Goal: Use online tool/utility: Use online tool/utility

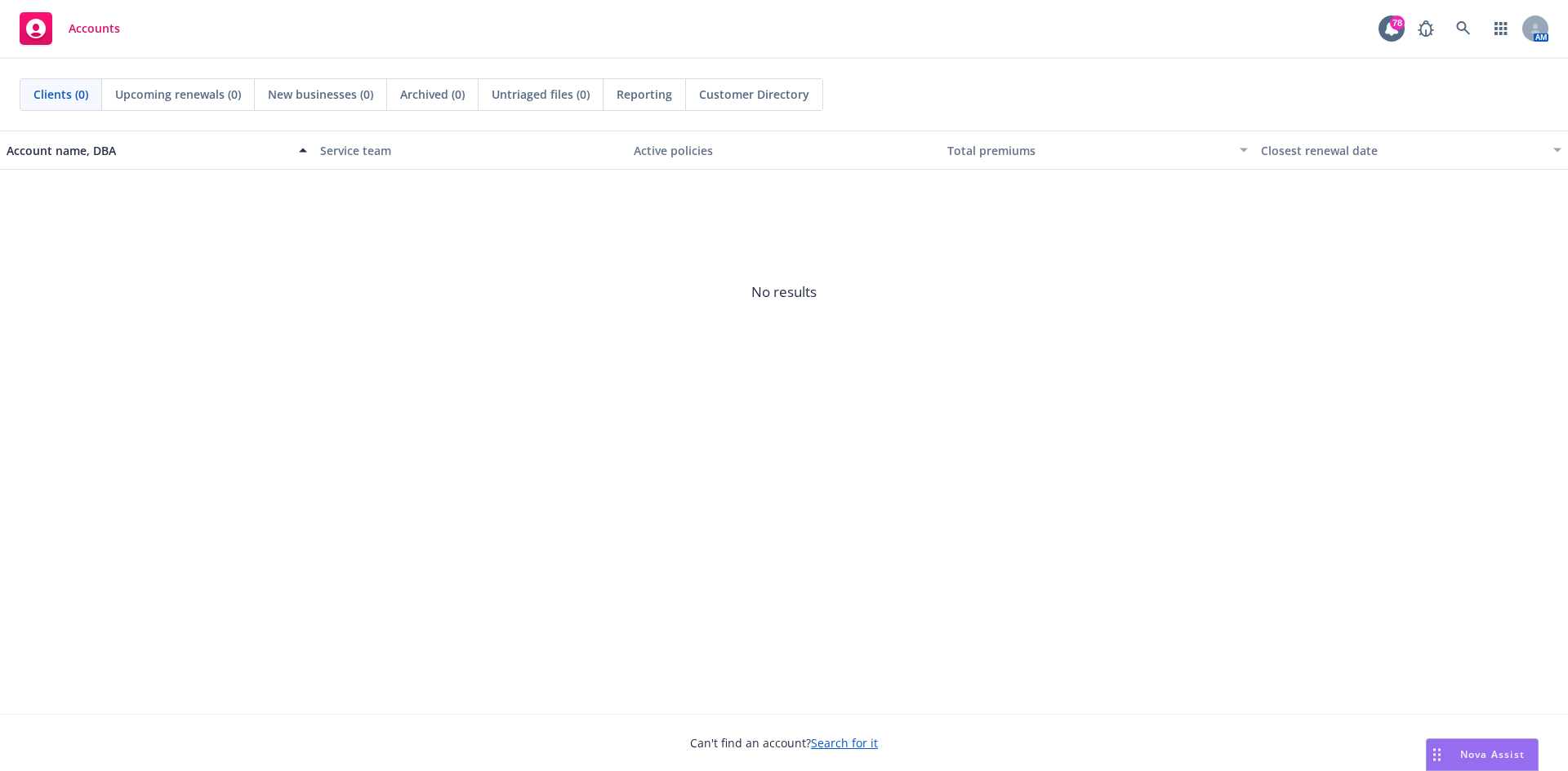
click at [1479, 752] on span "Nova Assist" at bounding box center [1492, 755] width 65 height 14
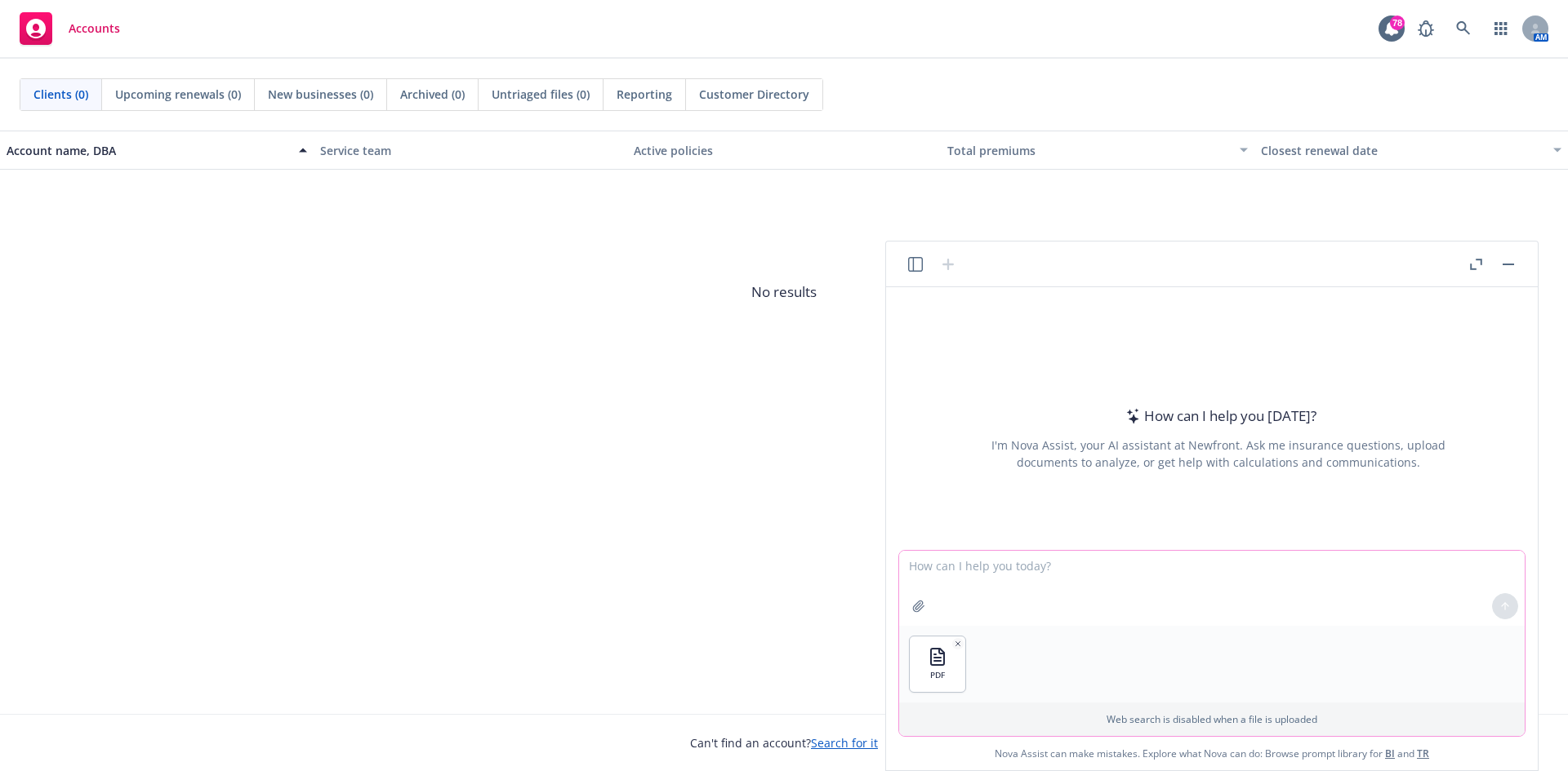
click at [958, 570] on textarea at bounding box center [1212, 588] width 626 height 75
type textarea "In an excel format pull out the below information"
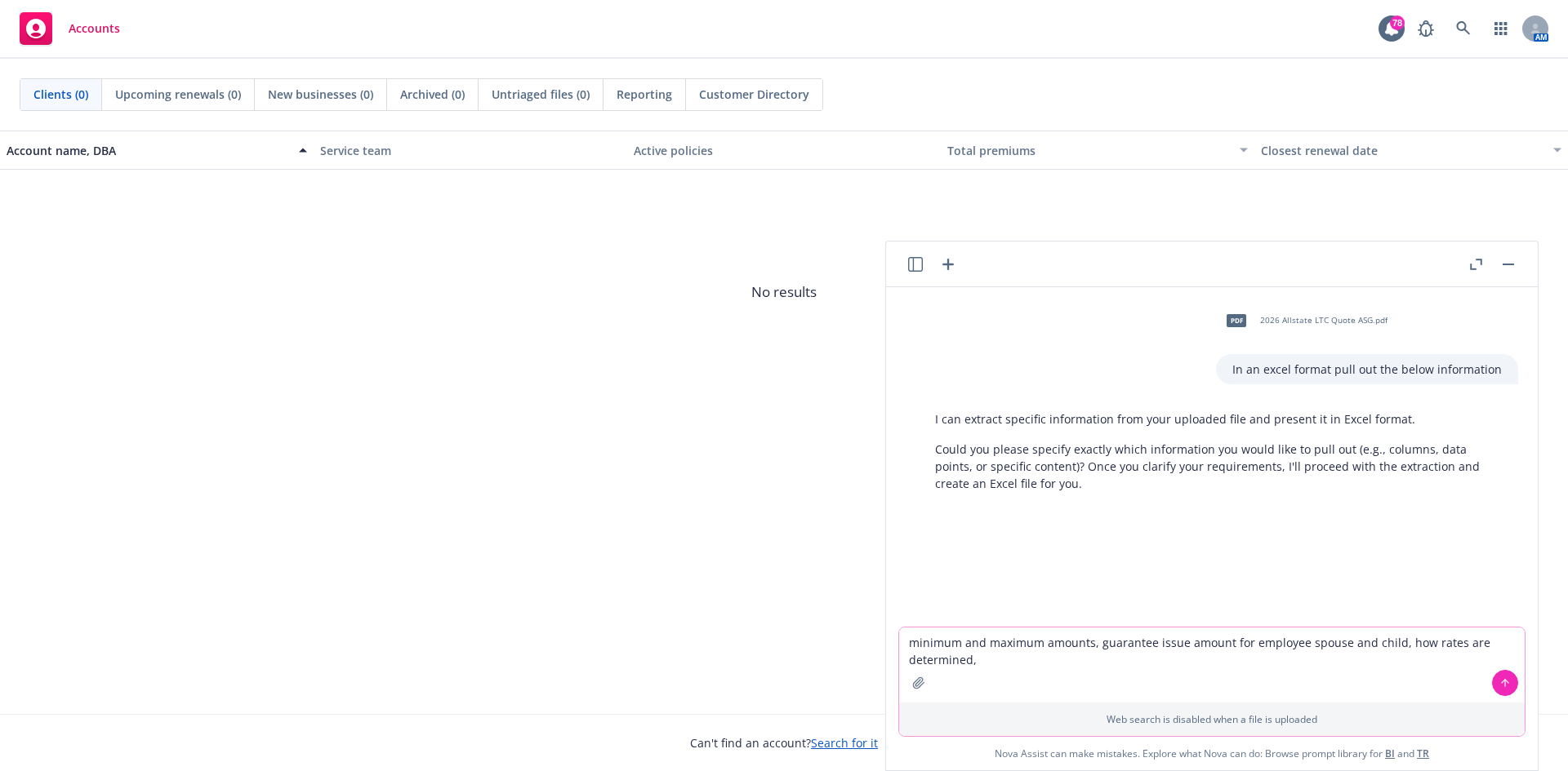
click at [994, 661] on textarea "minimum and maximum amounts, guarantee issue amount for employee spouse and chi…" at bounding box center [1212, 664] width 626 height 75
type textarea "minimum and maximum amounts, guarantee issue amount for employee spouse and chi…"
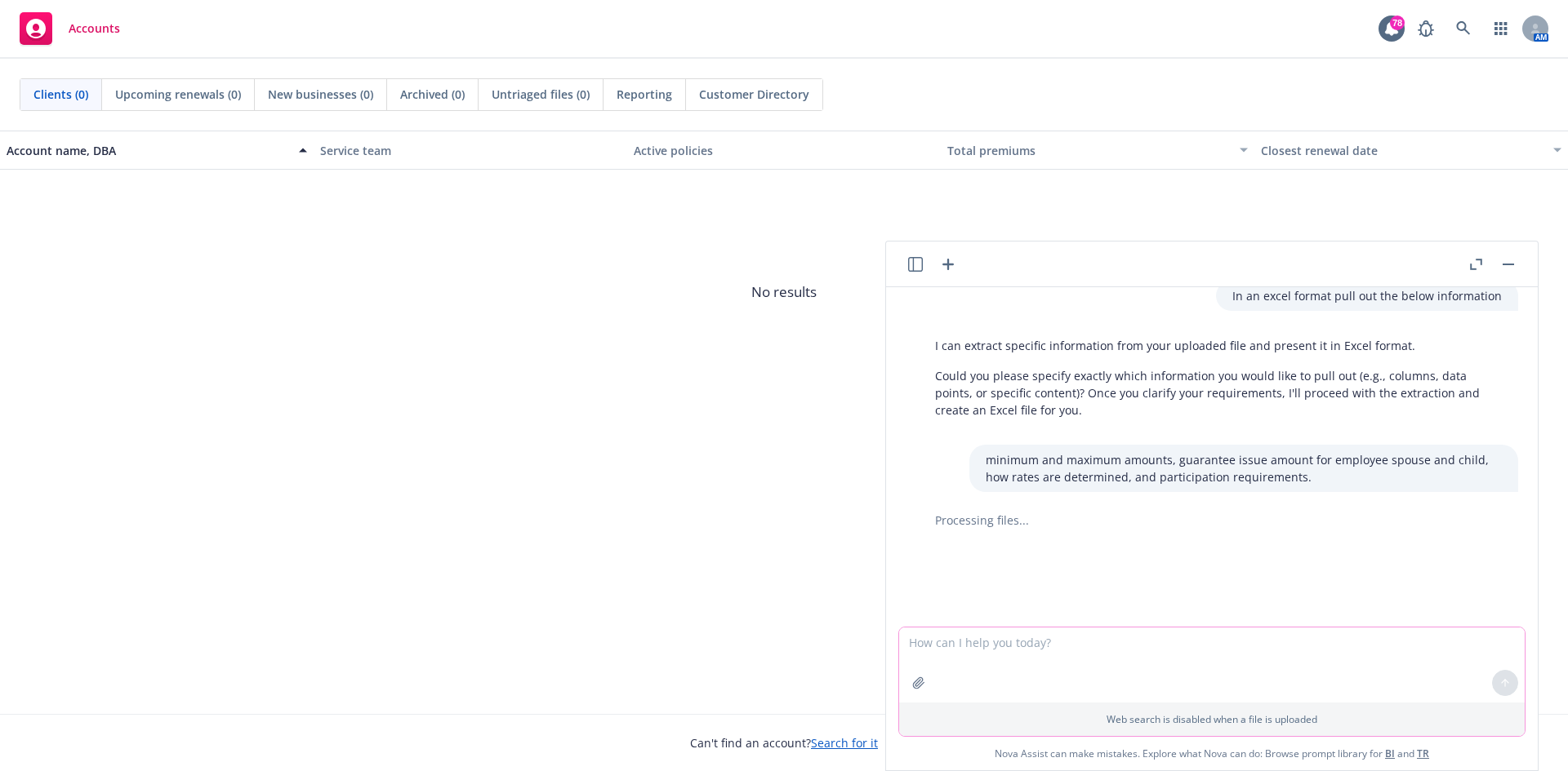
scroll to position [109, 0]
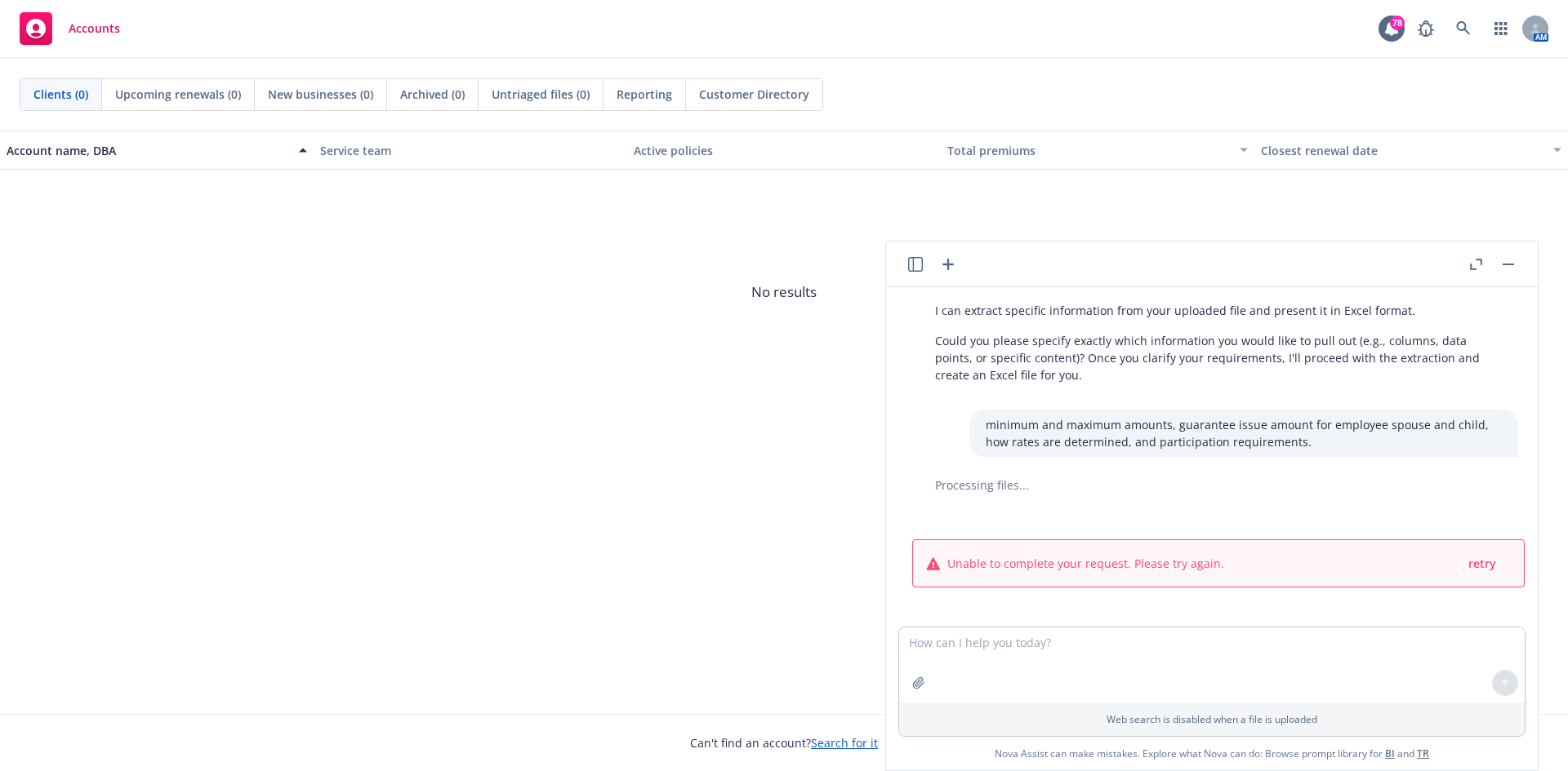
click at [1279, 442] on p "minimum and maximum amounts, guarantee issue amount for employee spouse and chi…" at bounding box center [1244, 433] width 516 height 34
click at [1005, 426] on p "minimum and maximum amounts, guarantee issue amount for employee spouse and chi…" at bounding box center [1244, 433] width 516 height 34
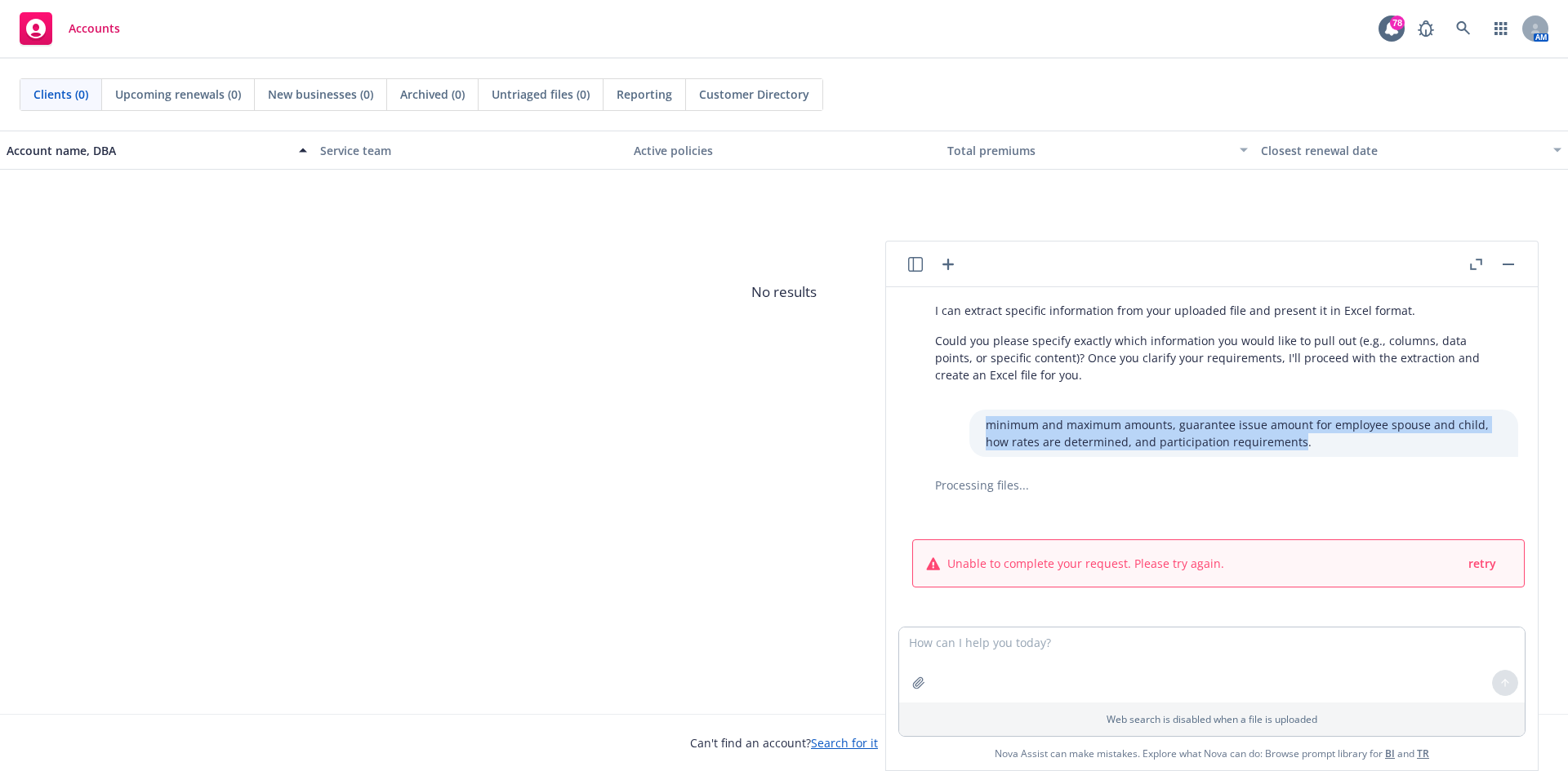
drag, startPoint x: 1257, startPoint y: 445, endPoint x: 972, endPoint y: 424, distance: 285.8
click at [972, 424] on div "minimum and maximum amounts, guarantee issue amount for employee spouse and chi…" at bounding box center [1244, 434] width 549 height 48
copy p "minimum and maximum amounts, guarantee issue amount for employee spouse and chi…"
click at [1054, 654] on textarea at bounding box center [1212, 664] width 626 height 75
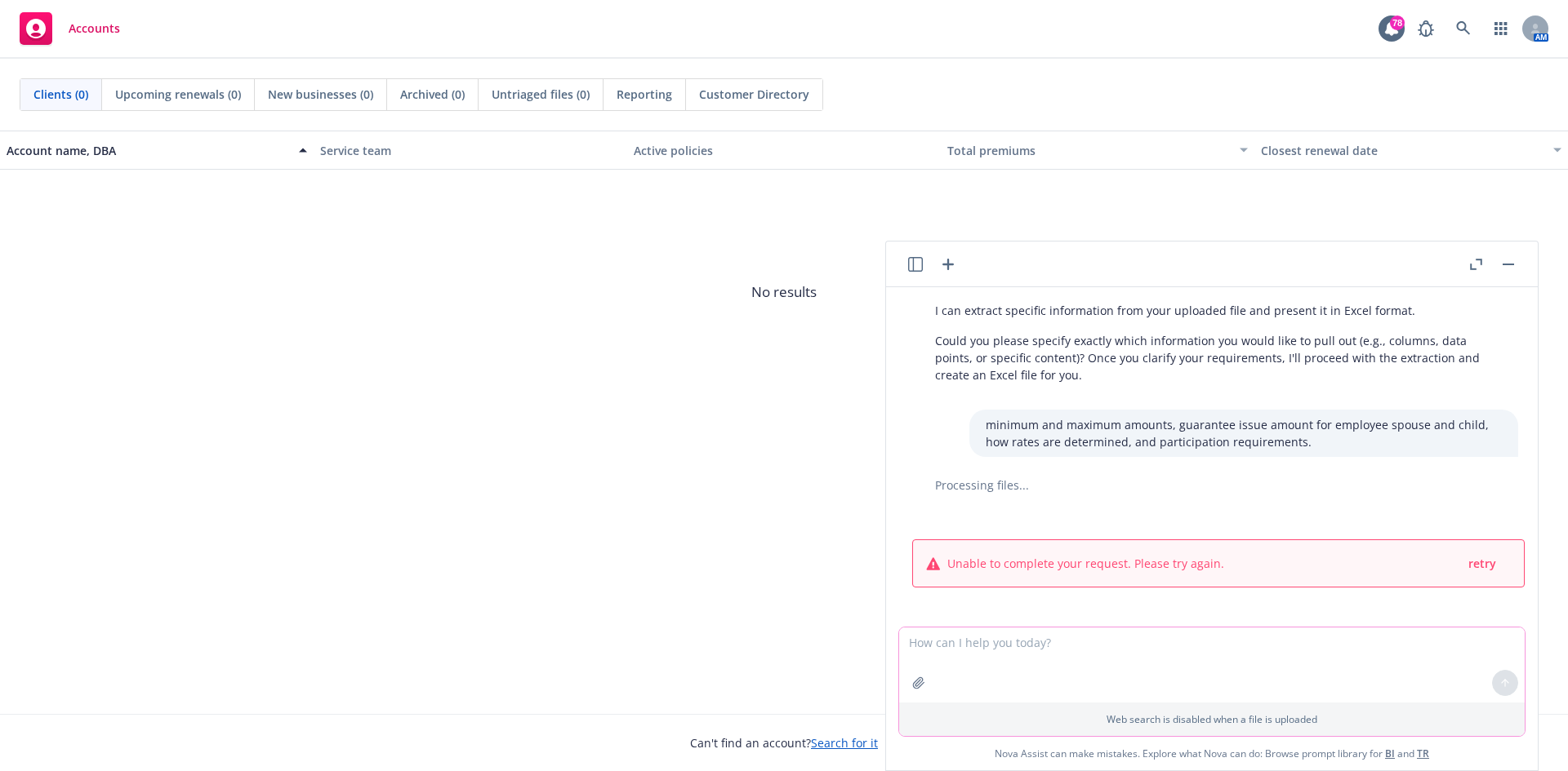
click at [1054, 654] on textarea at bounding box center [1212, 664] width 626 height 75
paste textarea "minimum and maximum amounts, guarantee issue amount for employee spouse and chi…"
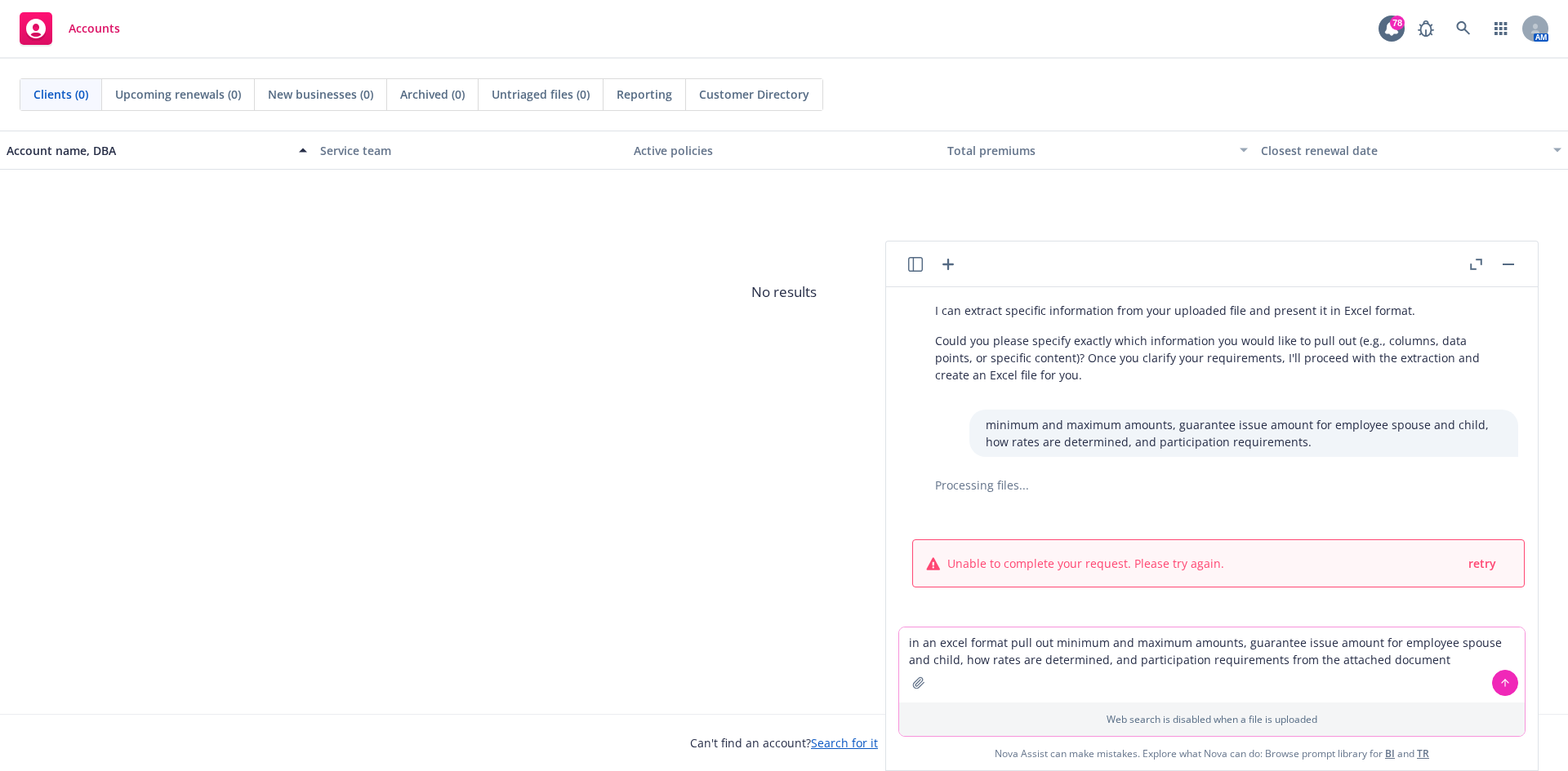
type textarea "in an excel format pull out minimum and maximum amounts, guarantee issue amount…"
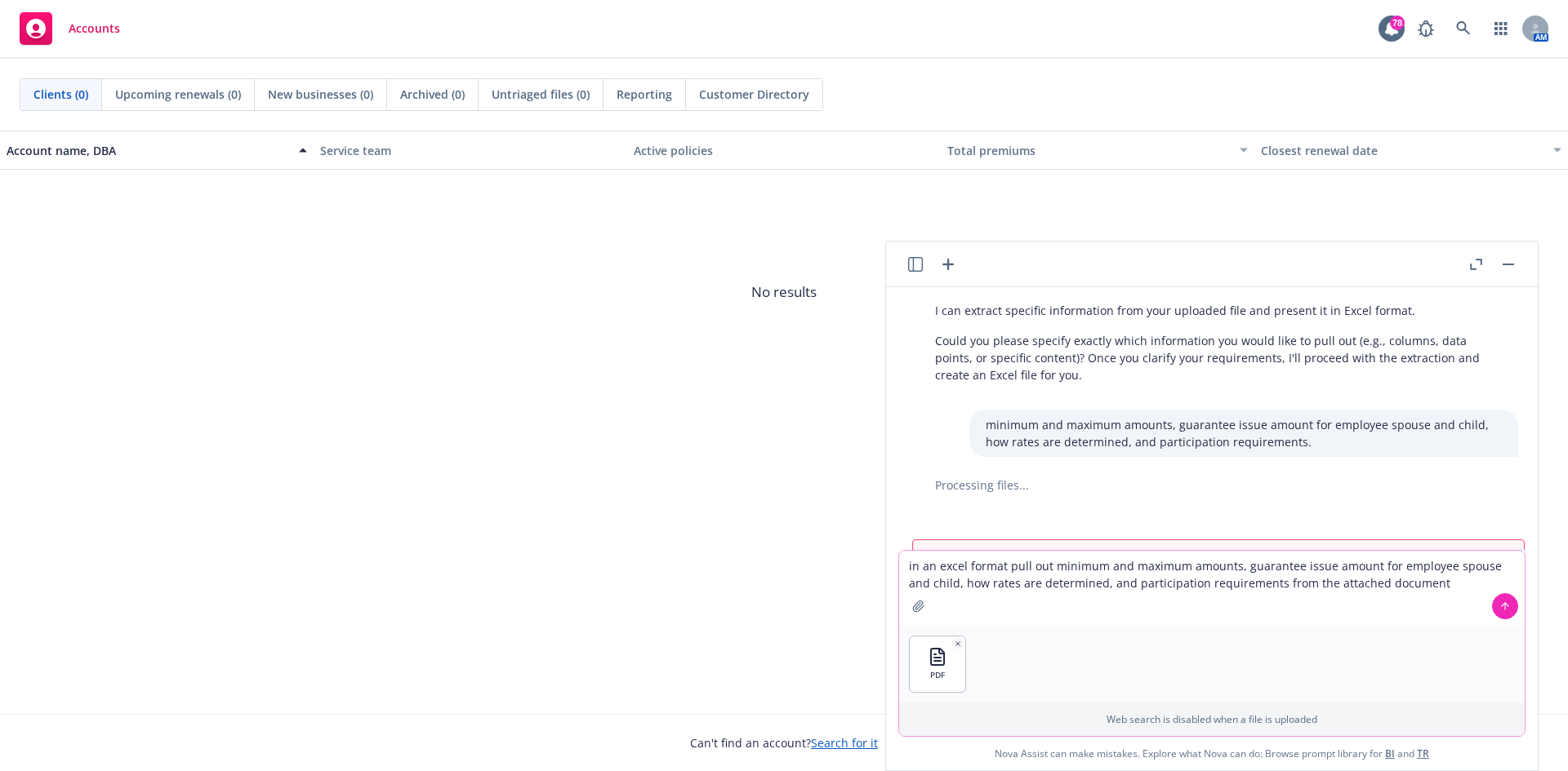
click at [1513, 606] on button at bounding box center [1505, 606] width 26 height 26
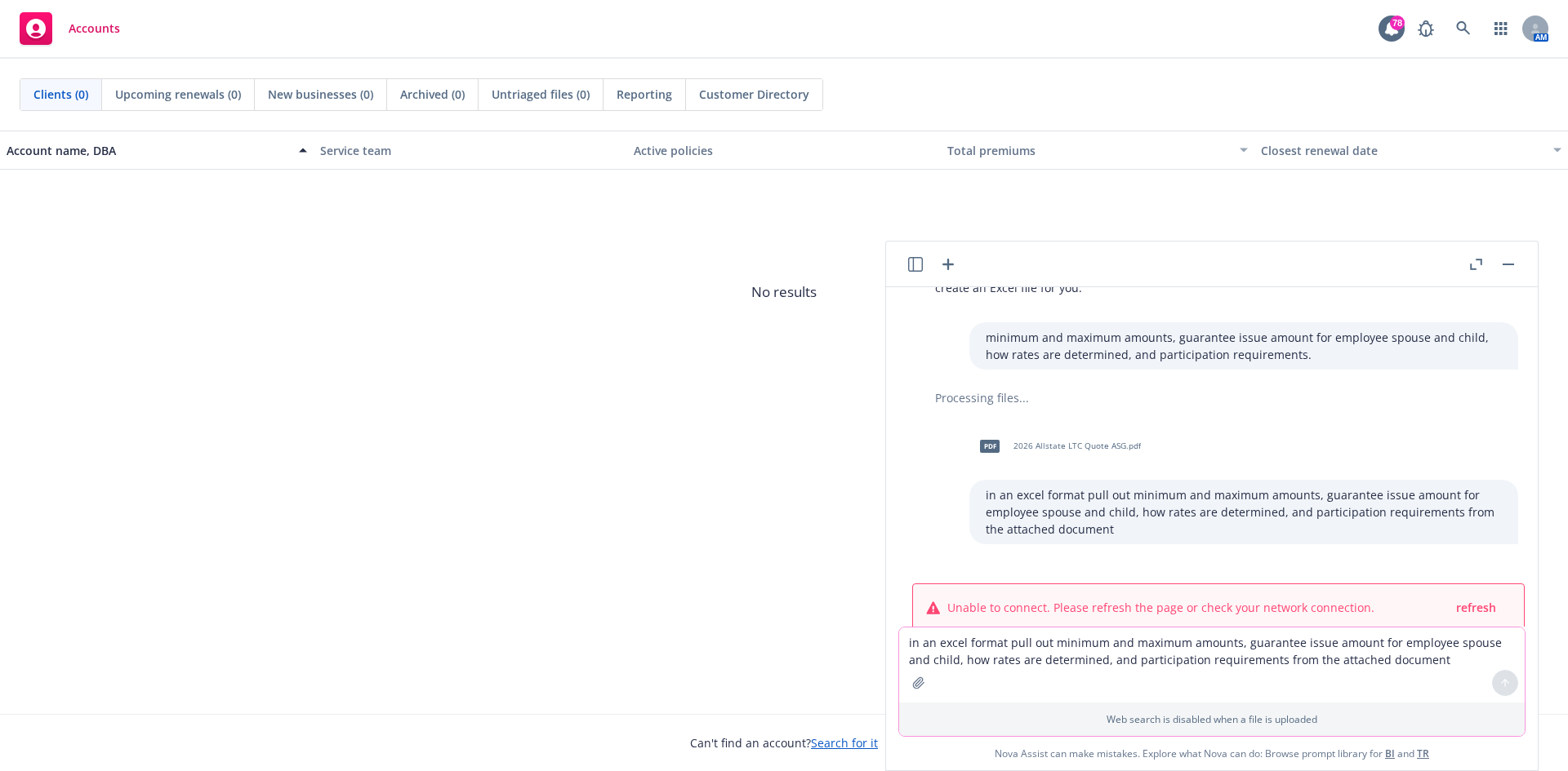
scroll to position [240, 0]
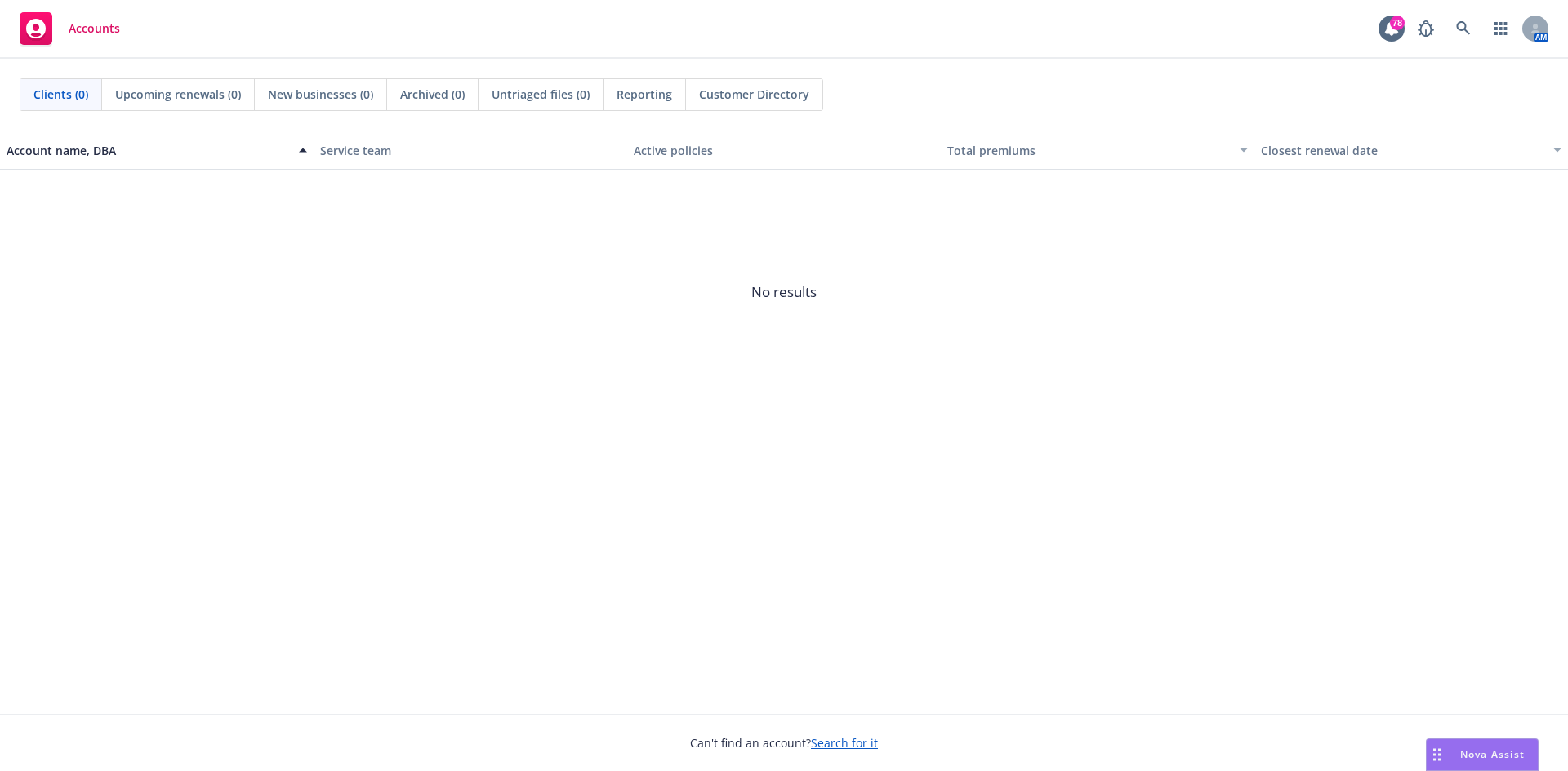
click at [1485, 764] on div "Nova Assist" at bounding box center [1483, 755] width 111 height 31
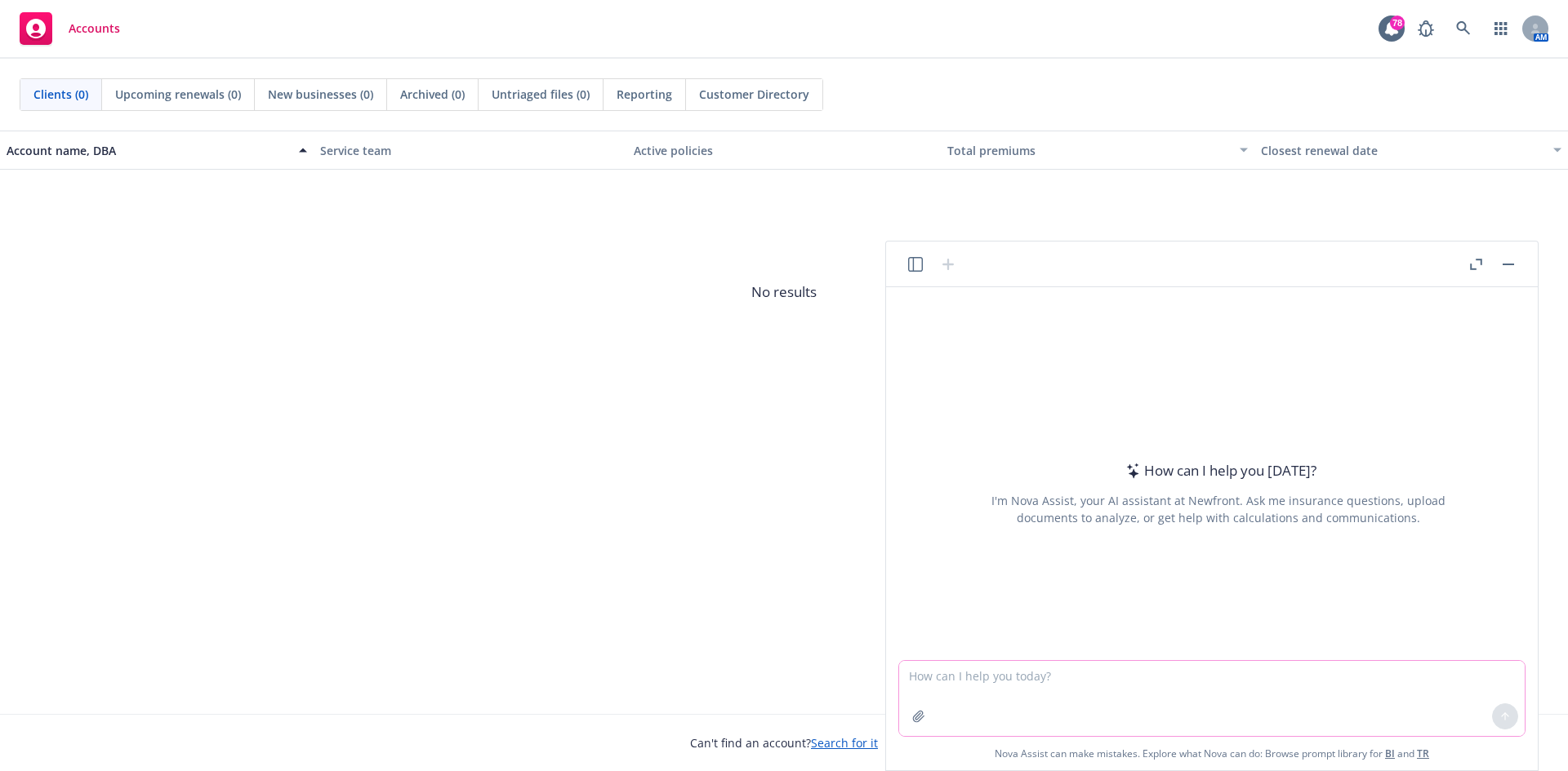
click at [1044, 674] on textarea at bounding box center [1212, 698] width 626 height 75
paste textarea "minimum and maximum amounts, guarantee issue amount for employee spouse and chi…"
click at [936, 679] on textarea "In anminimum and maximum amounts, guarantee issue amount for employee spouse an…" at bounding box center [1212, 698] width 626 height 75
click at [941, 680] on textarea "In anminimum and maximum amounts, guarantee issue amount for employee spouse an…" at bounding box center [1212, 698] width 626 height 75
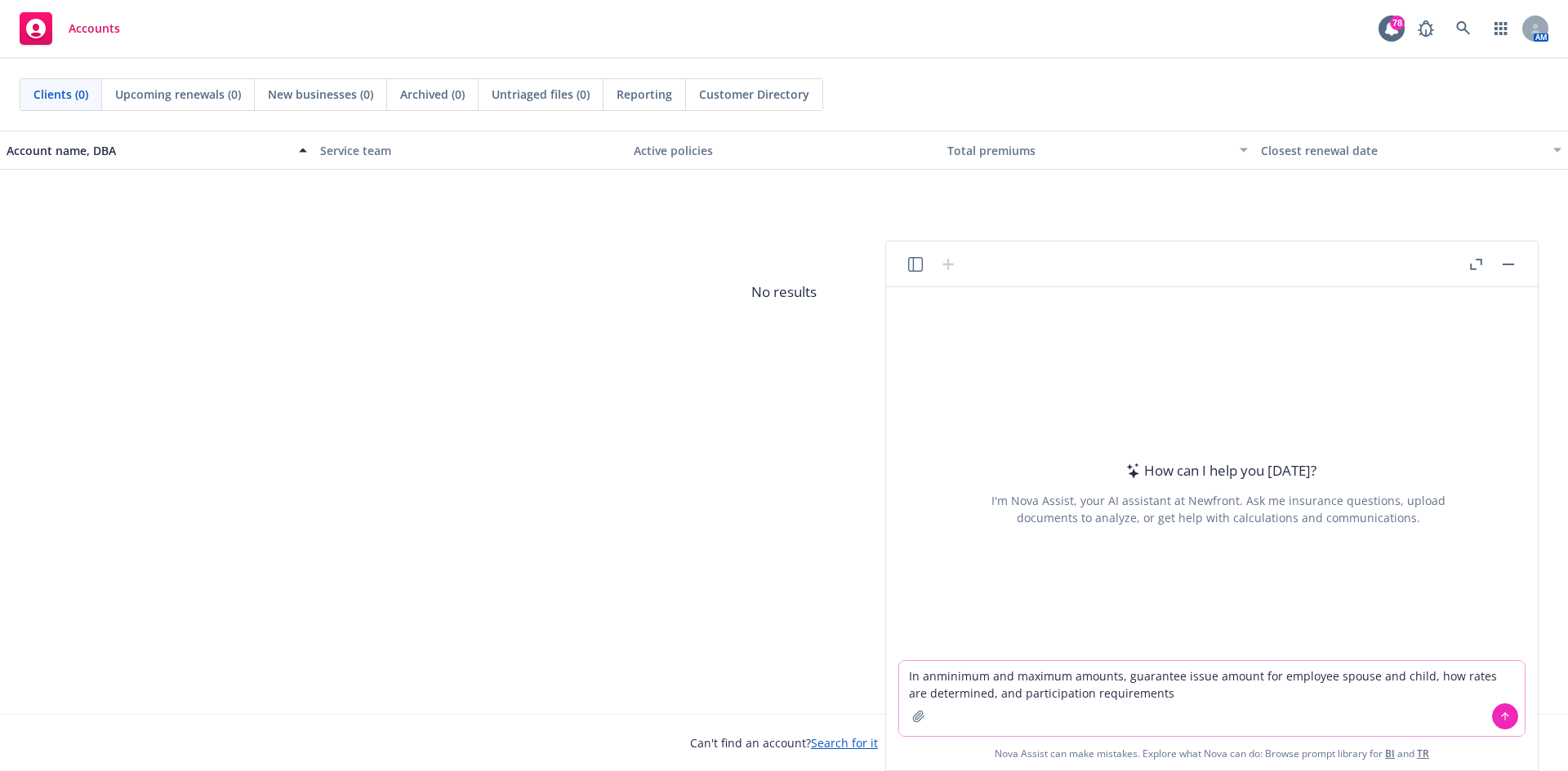
click at [937, 678] on textarea "In anminimum and maximum amounts, guarantee issue amount for employee spouse an…" at bounding box center [1212, 698] width 626 height 75
type textarea "In excel format pull out this information from the attached minimum and maximum…"
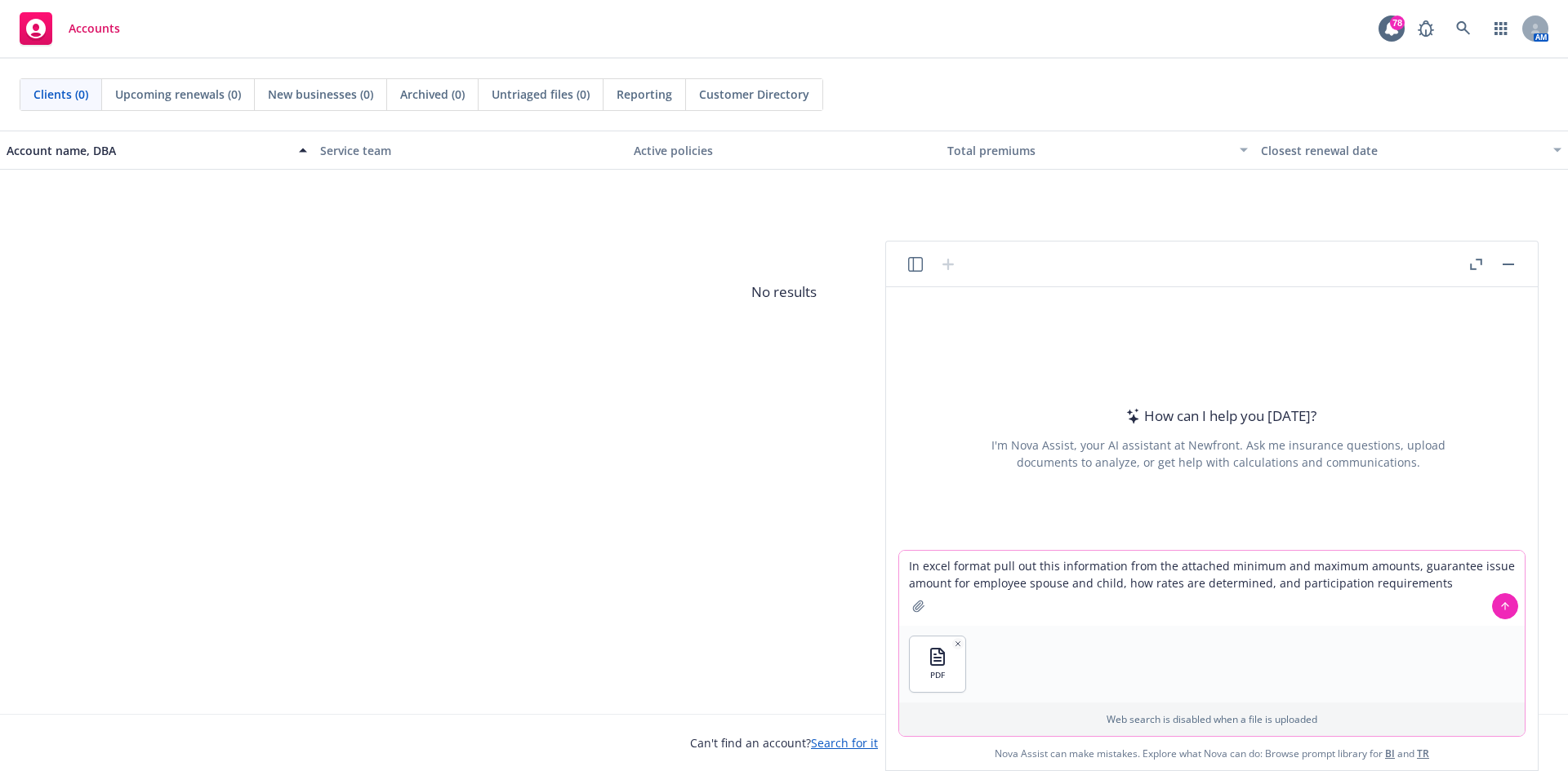
click at [1503, 611] on icon at bounding box center [1505, 607] width 12 height 12
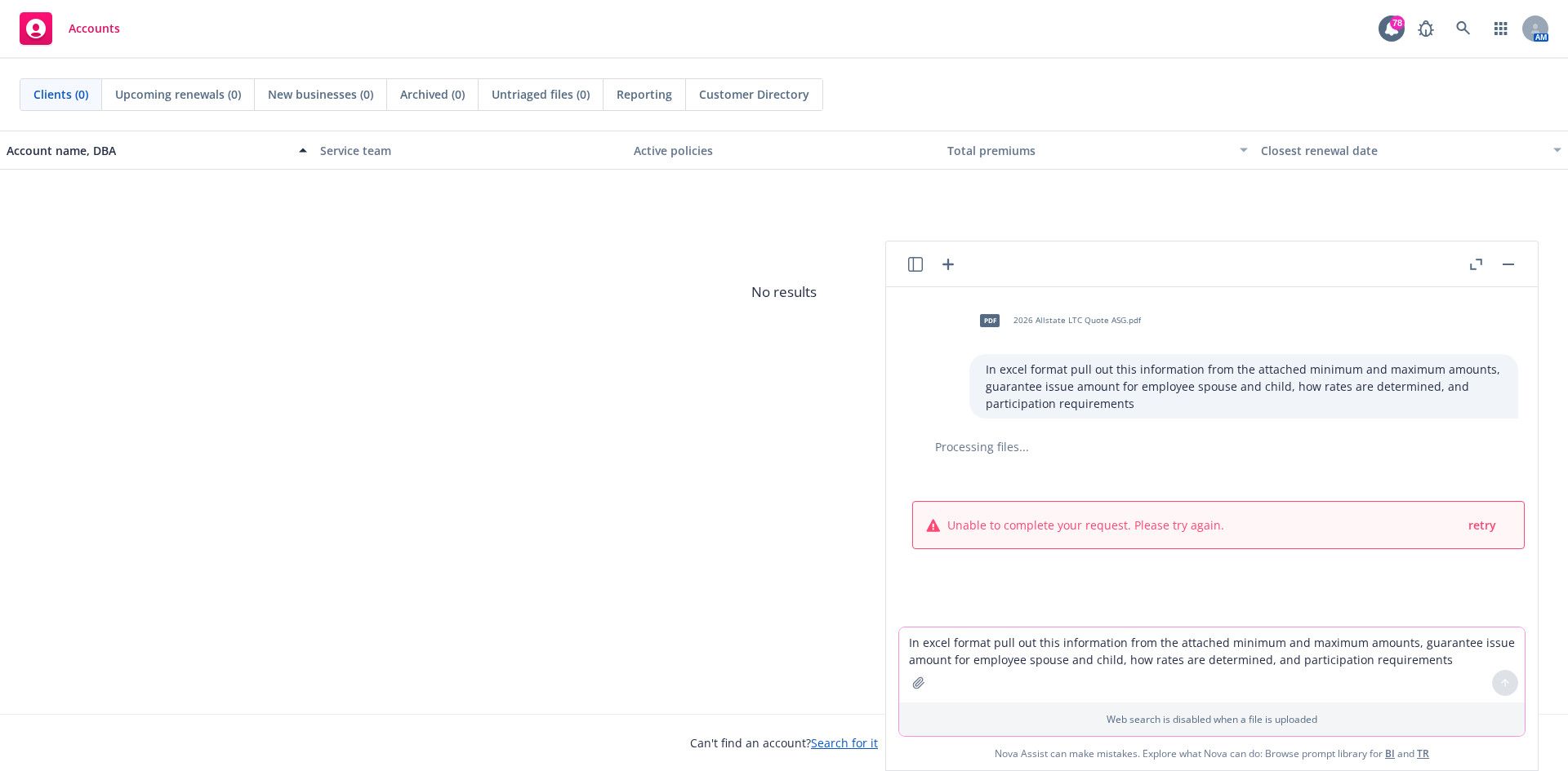
click at [963, 446] on div "Processing files..." at bounding box center [1219, 447] width 600 height 17
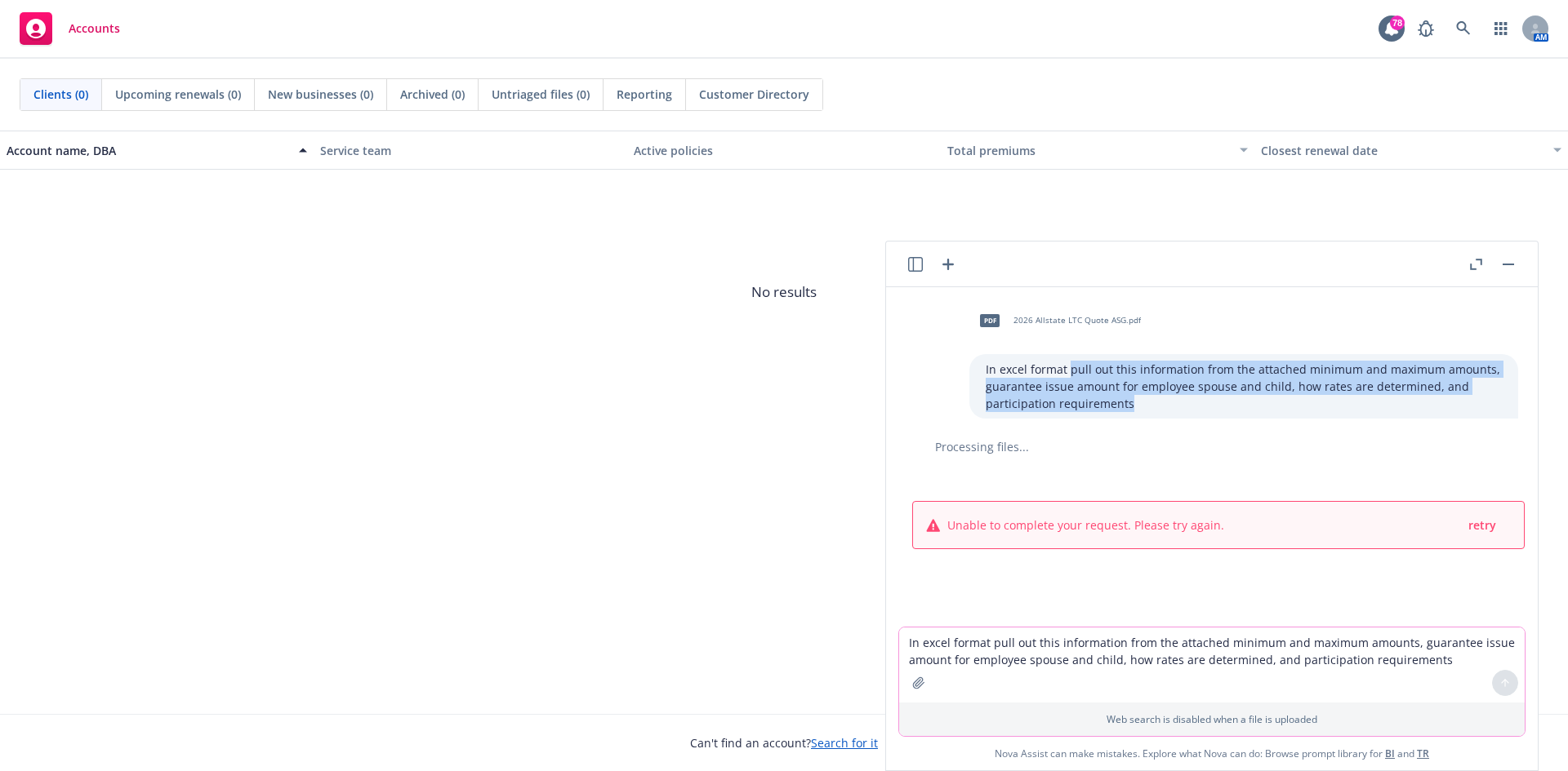
drag, startPoint x: 1123, startPoint y: 406, endPoint x: 1057, endPoint y: 375, distance: 72.9
click at [1057, 375] on p "In excel format pull out this information from the attached minimum and maximum…" at bounding box center [1244, 386] width 516 height 51
copy p "pull out this information from the attached minimum and maximum amounts, guaran…"
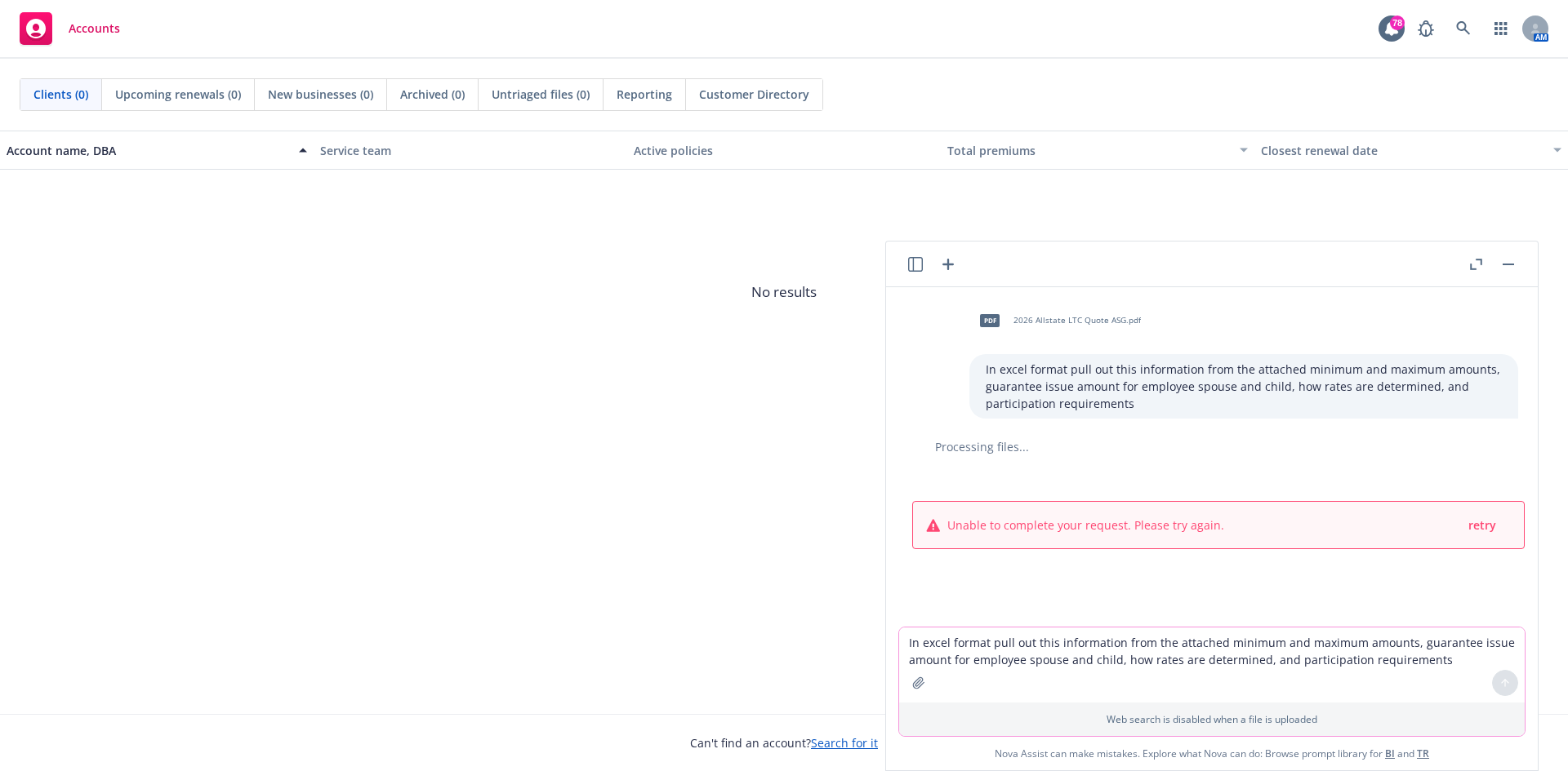
click at [955, 657] on textarea "In excel format pull out this information from the attached minimum and maximum…" at bounding box center [1212, 664] width 626 height 75
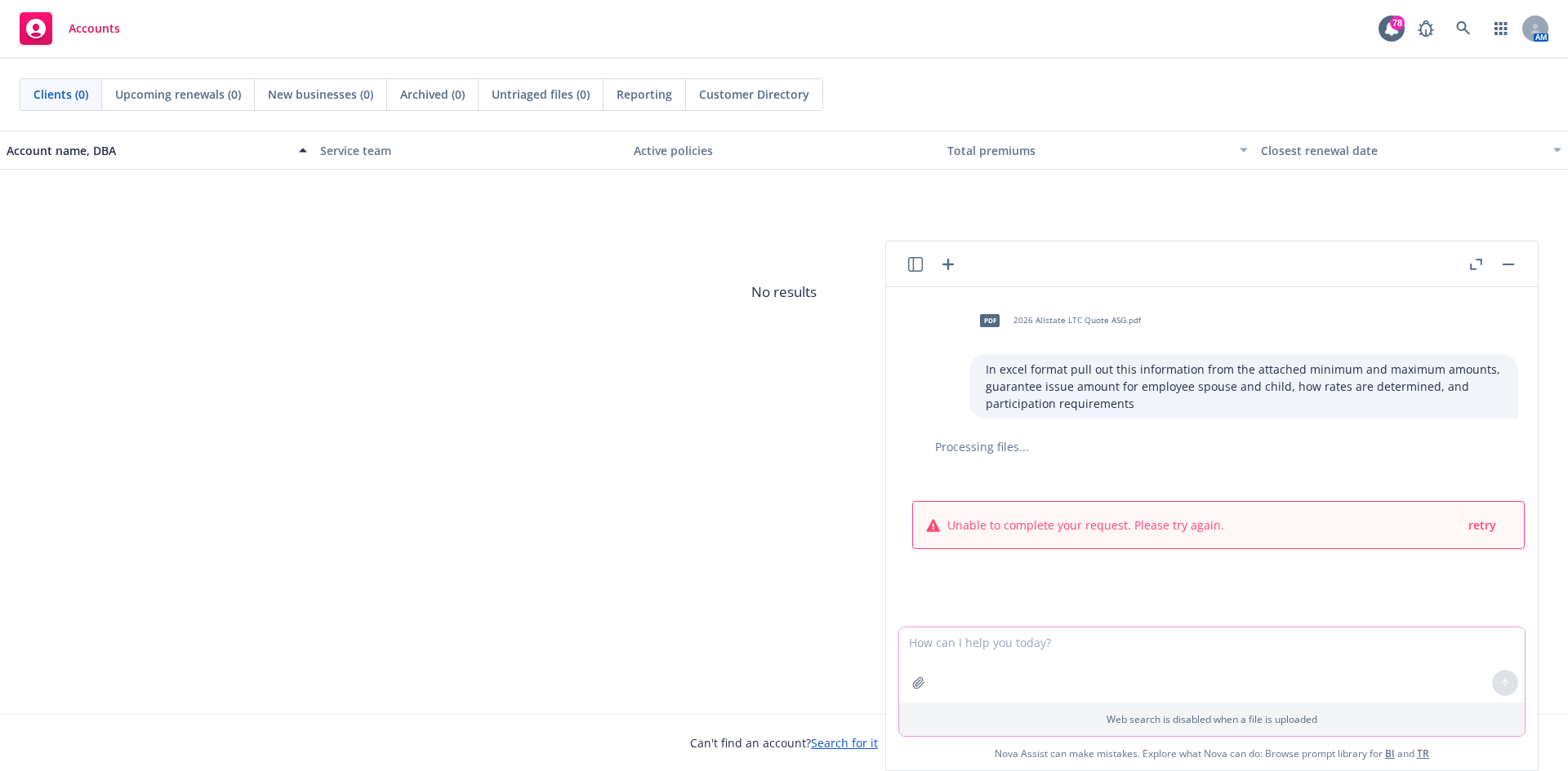
paste textarea "pull out this information from the attached minimum and maximum amounts, guaran…"
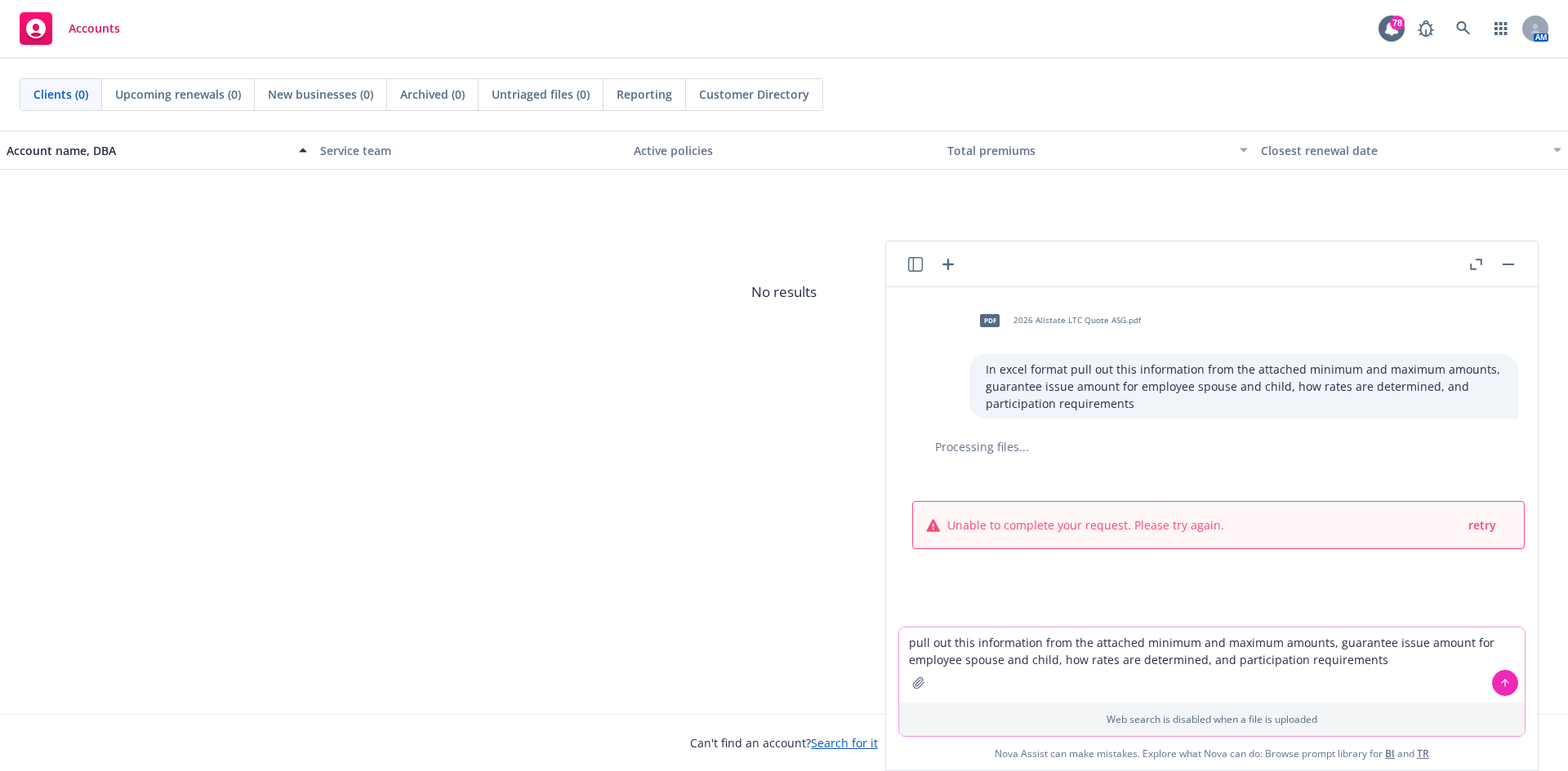
type textarea "pull out this information from the attached minimum and maximum amounts, guaran…"
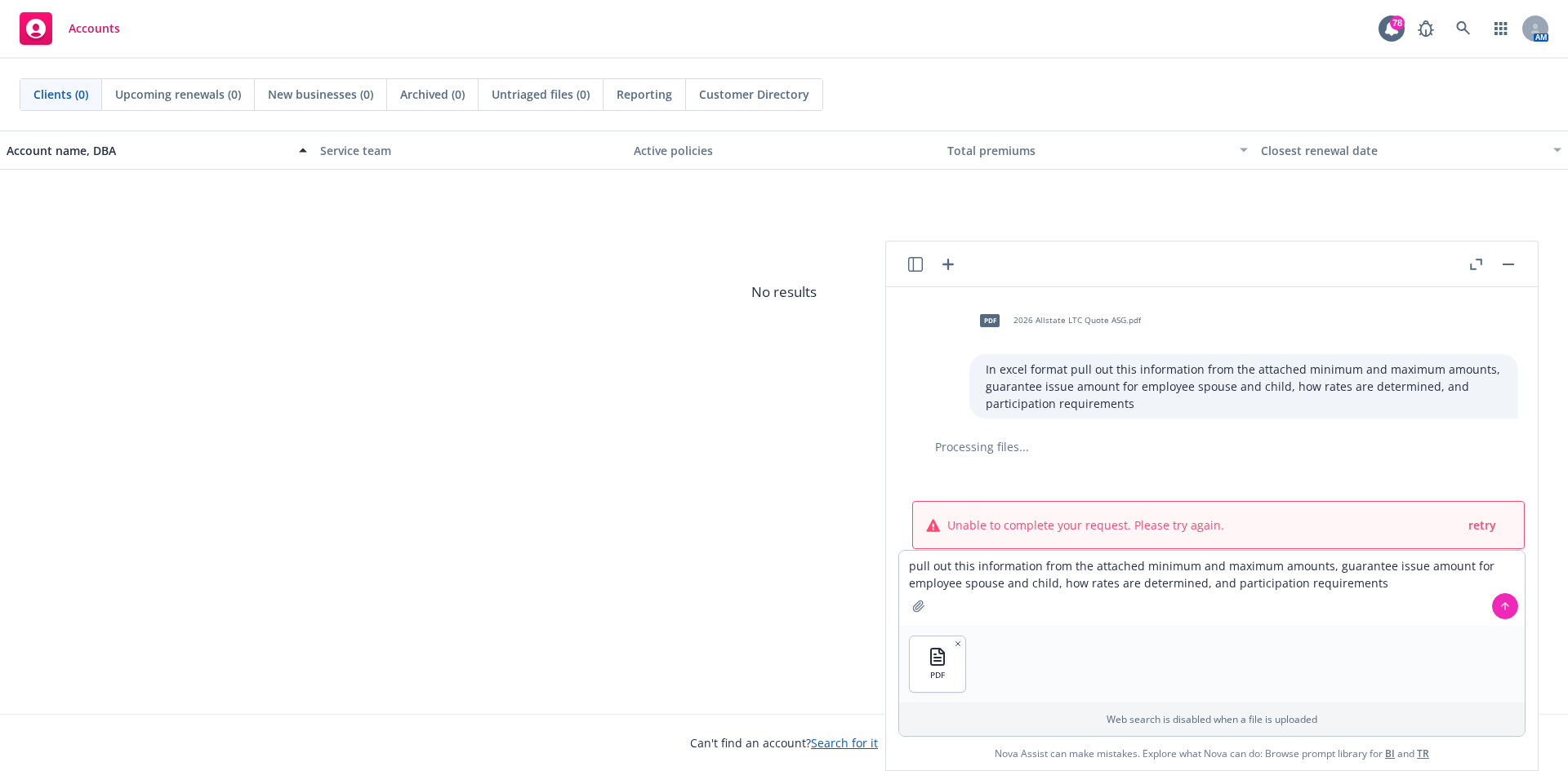
click at [1507, 604] on icon at bounding box center [1505, 604] width 7 height 3
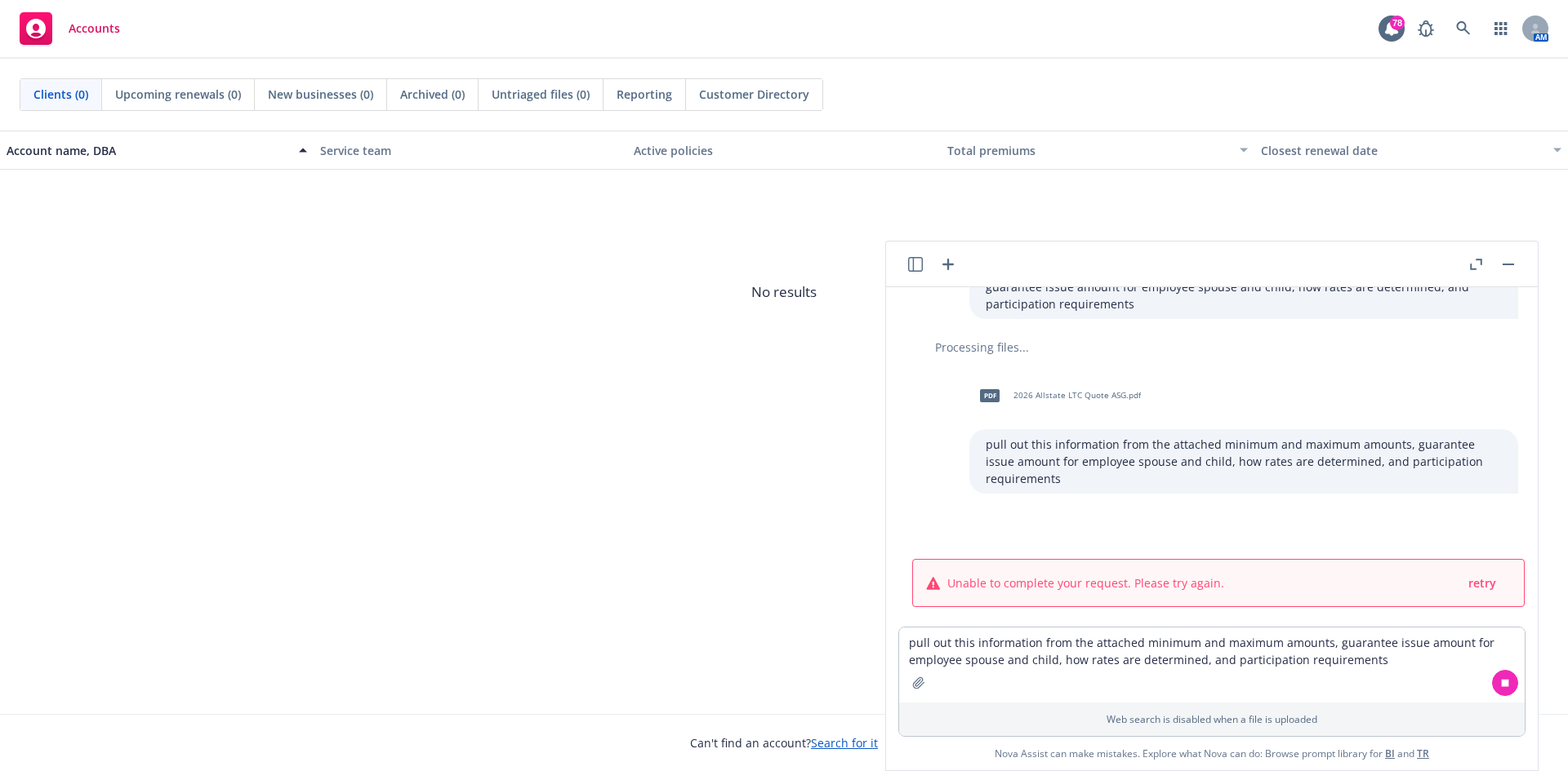
scroll to position [93, 0]
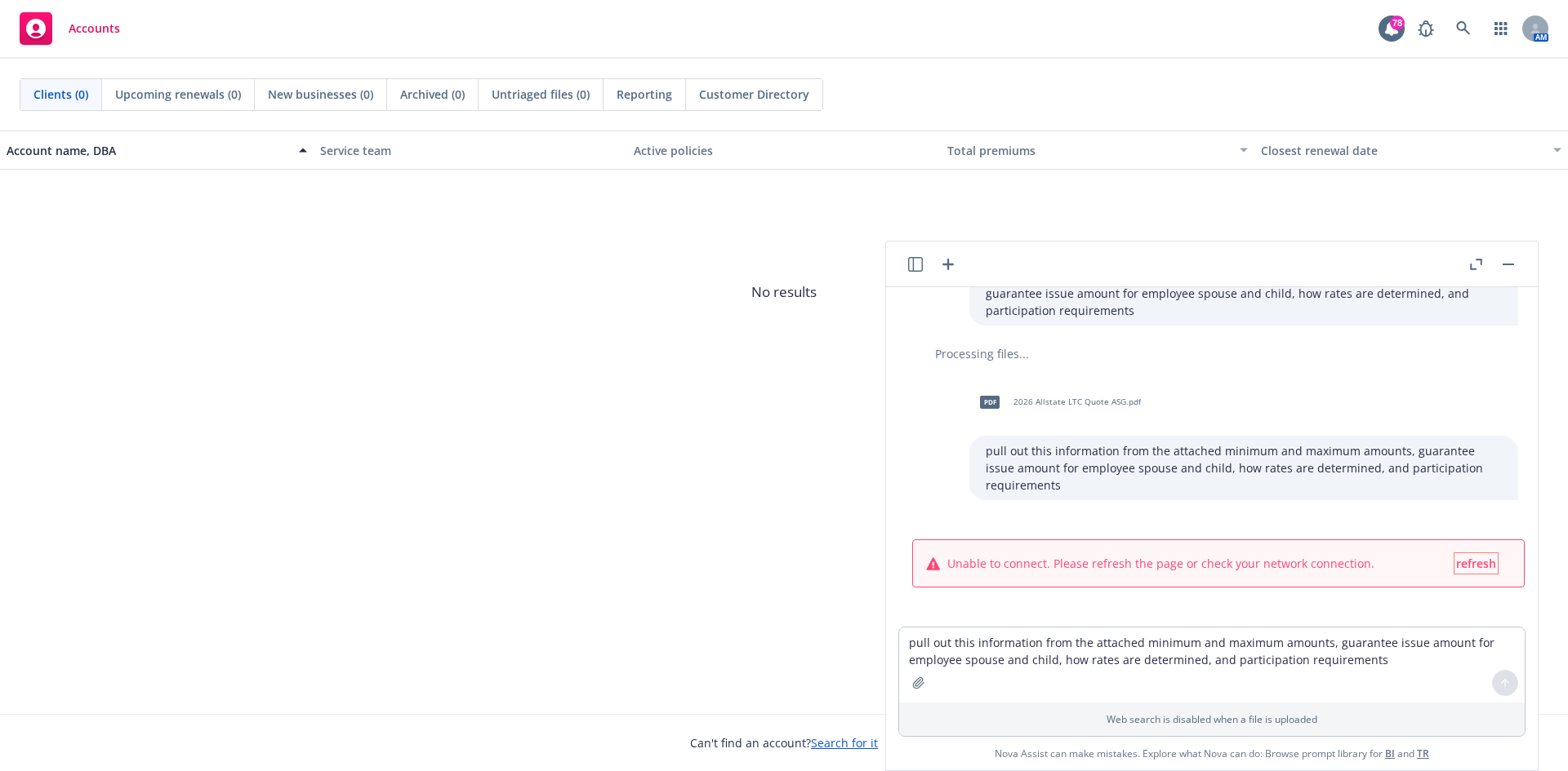
click at [1464, 564] on span "refresh" at bounding box center [1476, 563] width 40 height 16
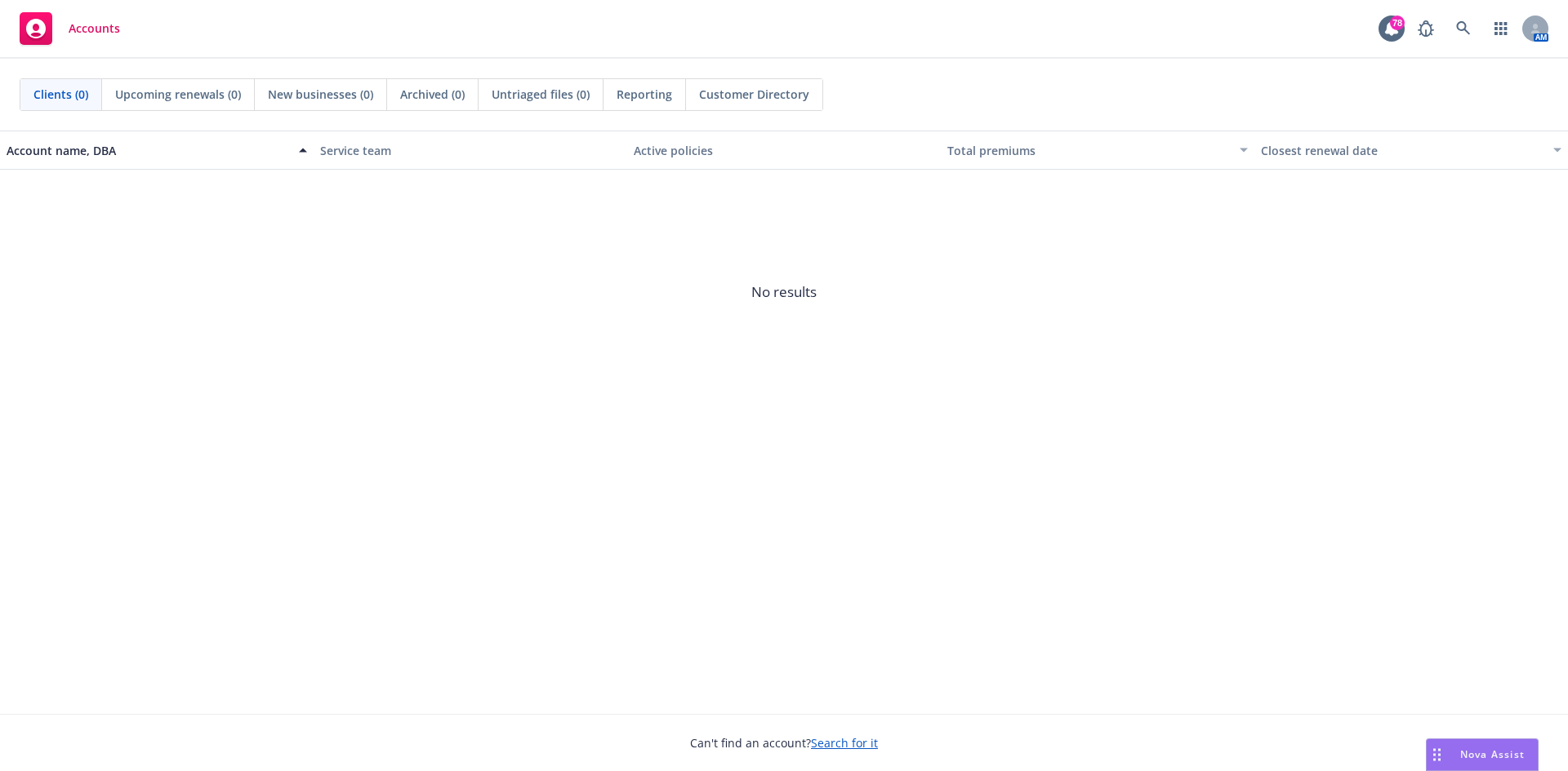
click at [1466, 752] on span "Nova Assist" at bounding box center [1492, 755] width 65 height 14
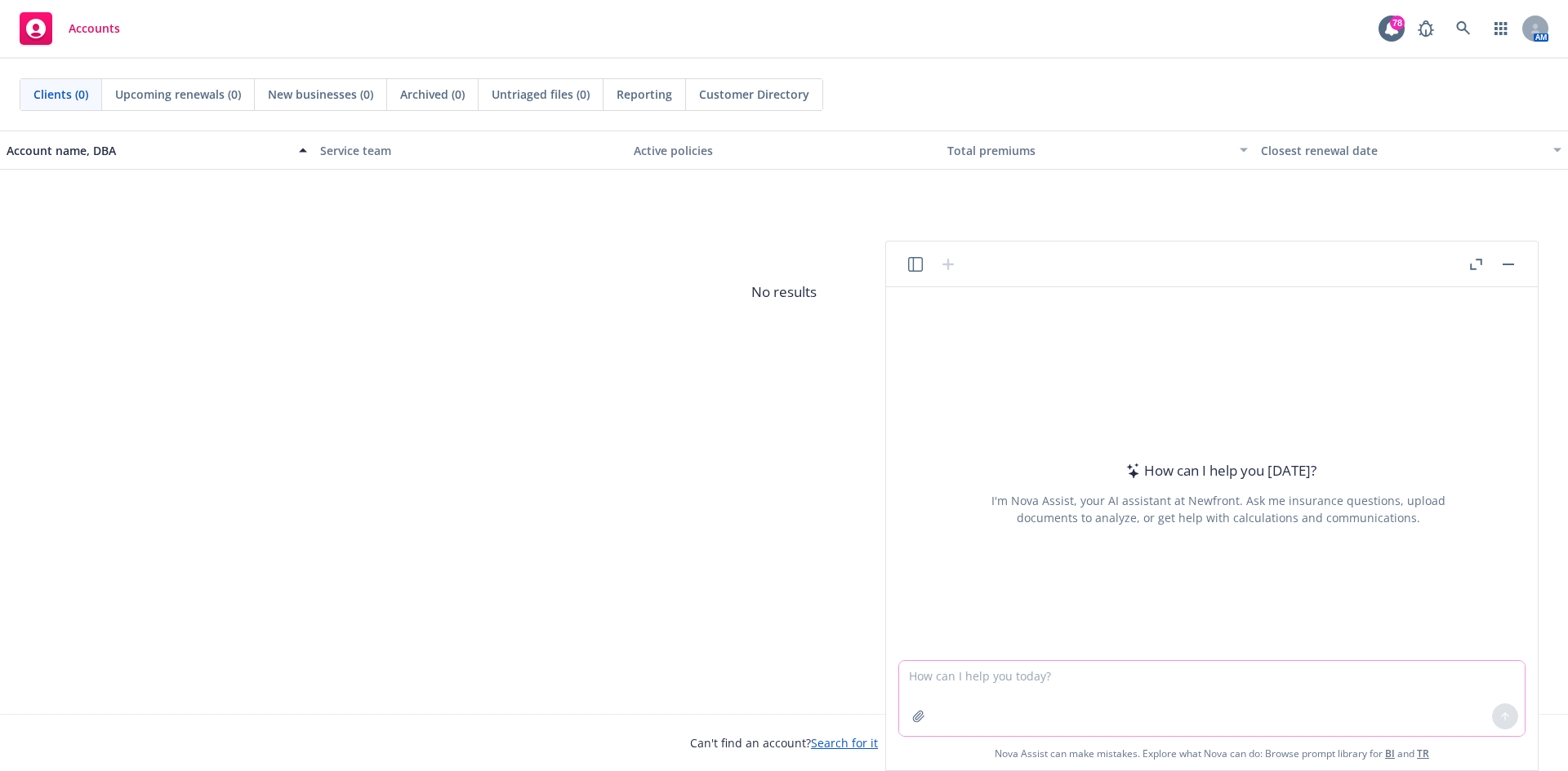
click at [1182, 686] on textarea at bounding box center [1212, 698] width 626 height 75
paste textarea "pull out this information from the attached minimum and maximum amounts, guaran…"
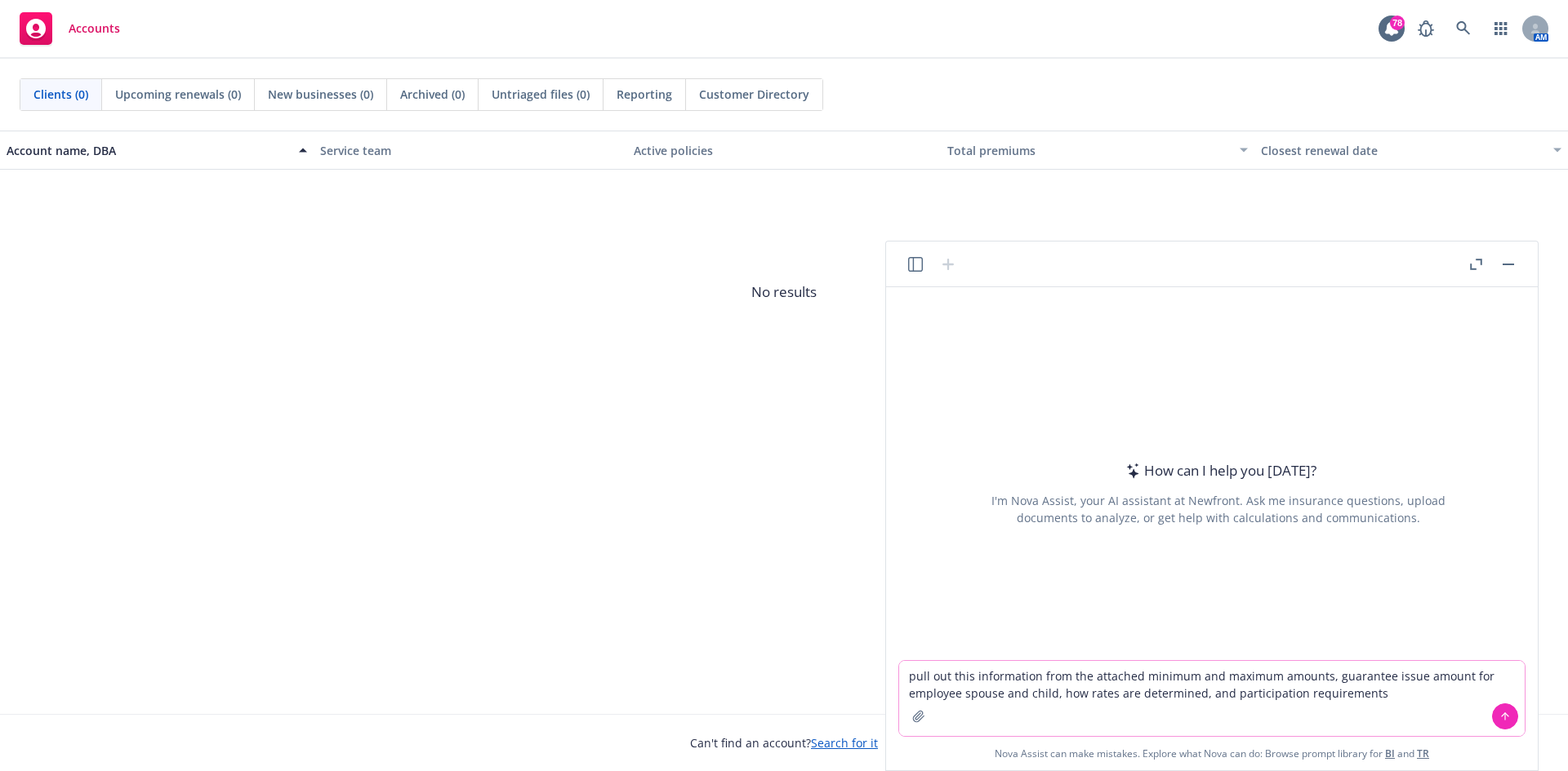
type textarea "pull out this information from the attached minimum and maximum amounts, guaran…"
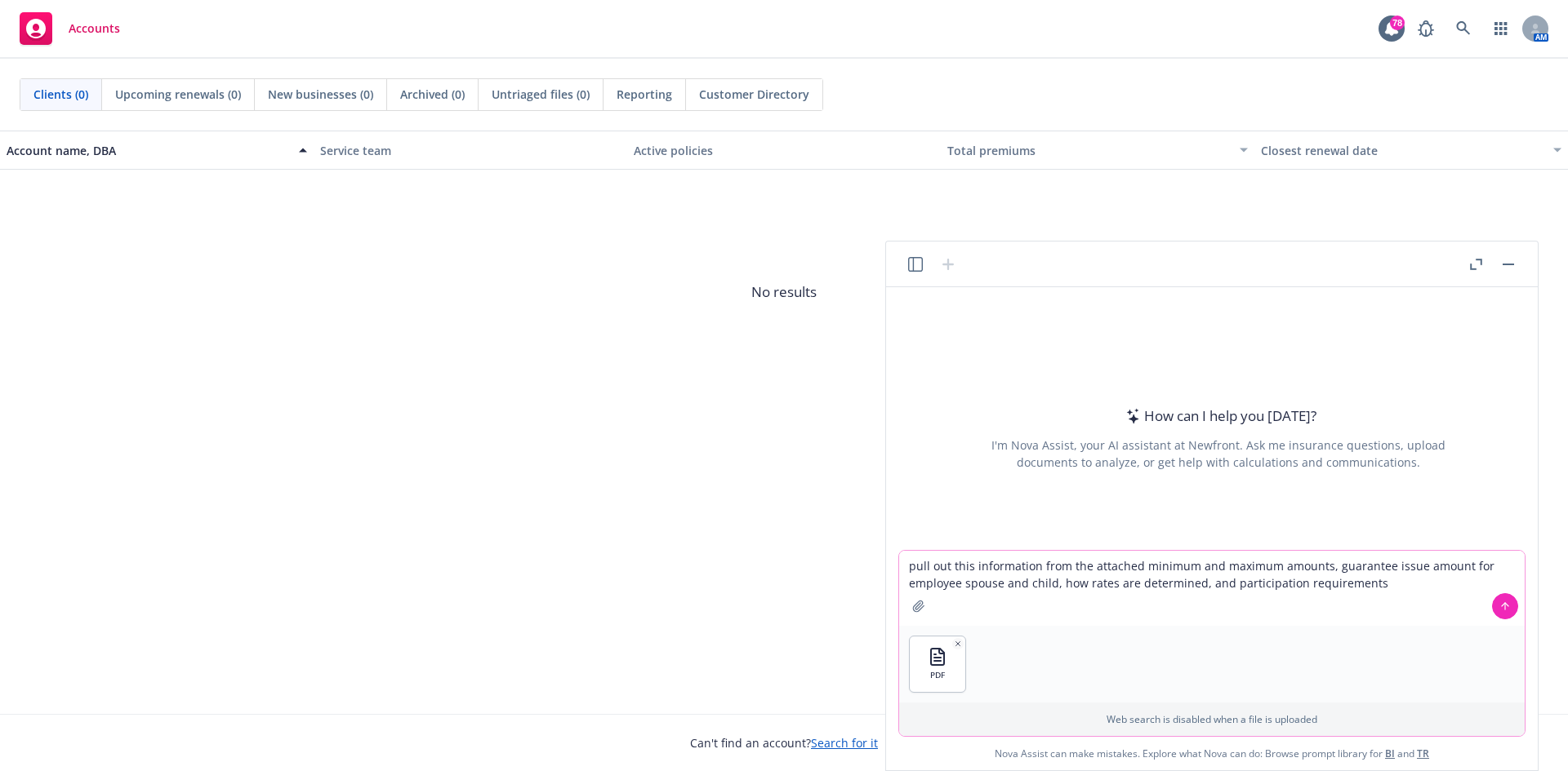
click at [1500, 617] on button at bounding box center [1505, 606] width 26 height 26
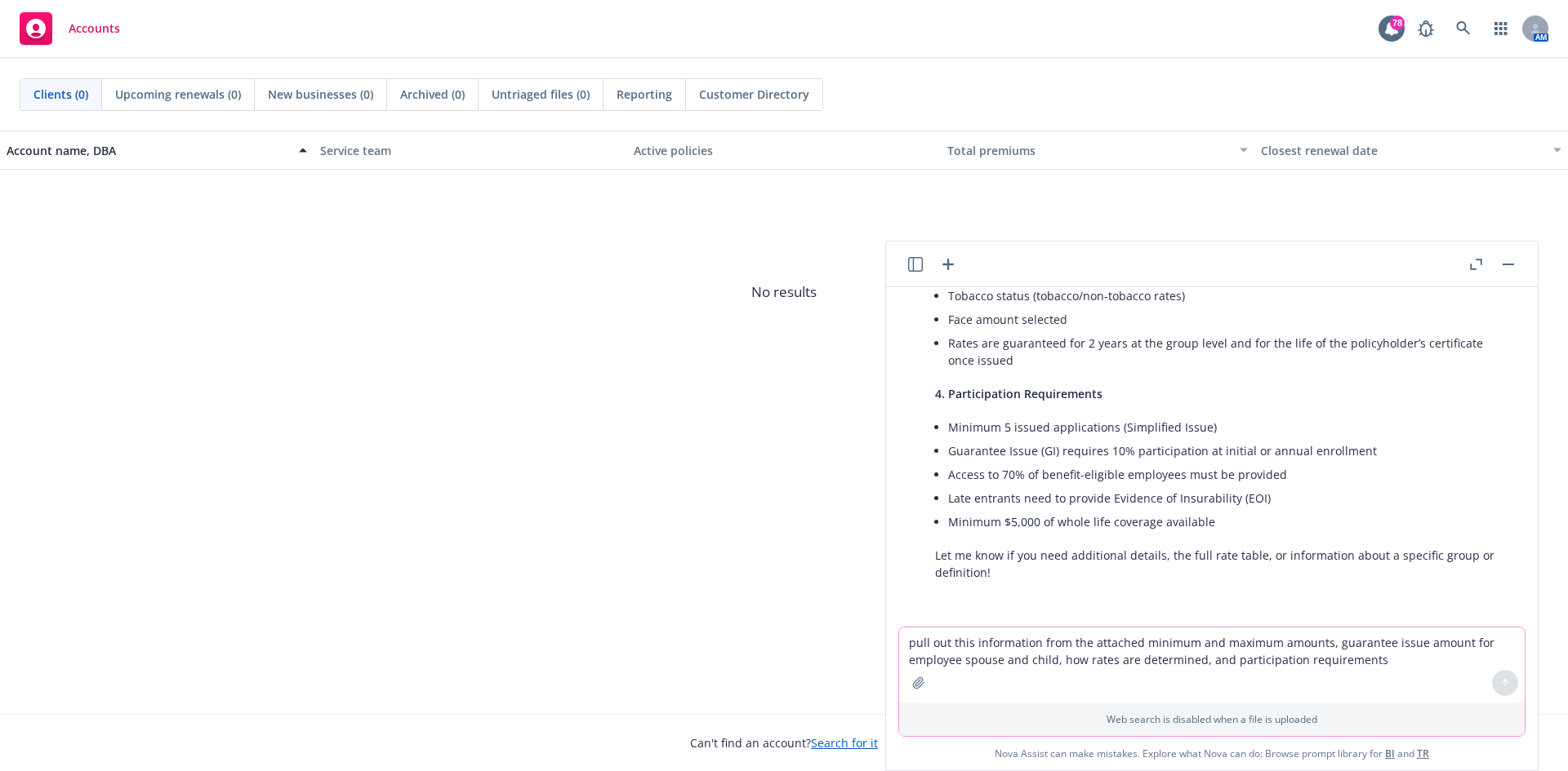
scroll to position [415, 0]
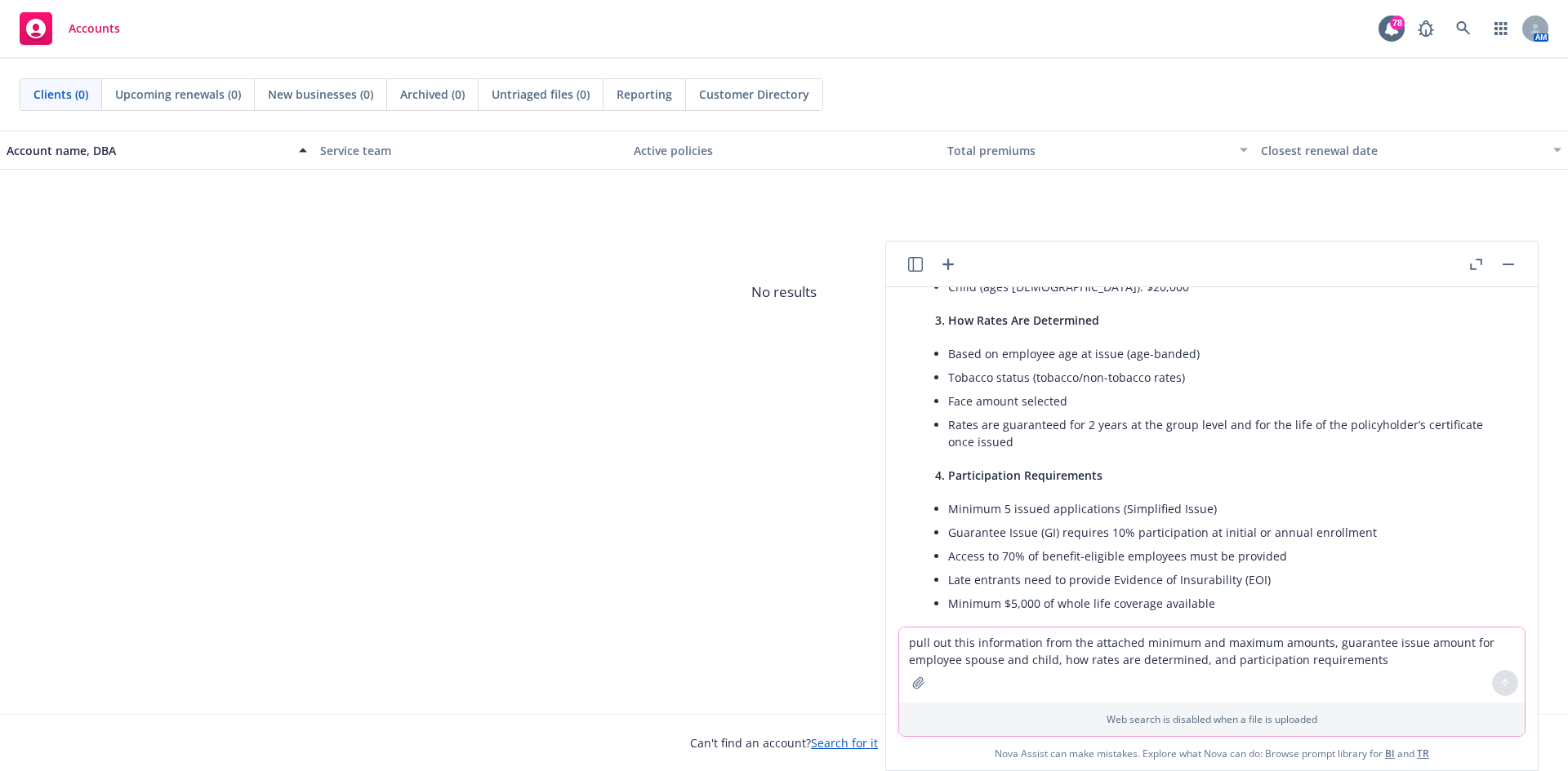
click at [1225, 604] on li "Minimum $5,000 of whole life coverage available" at bounding box center [1225, 603] width 554 height 23
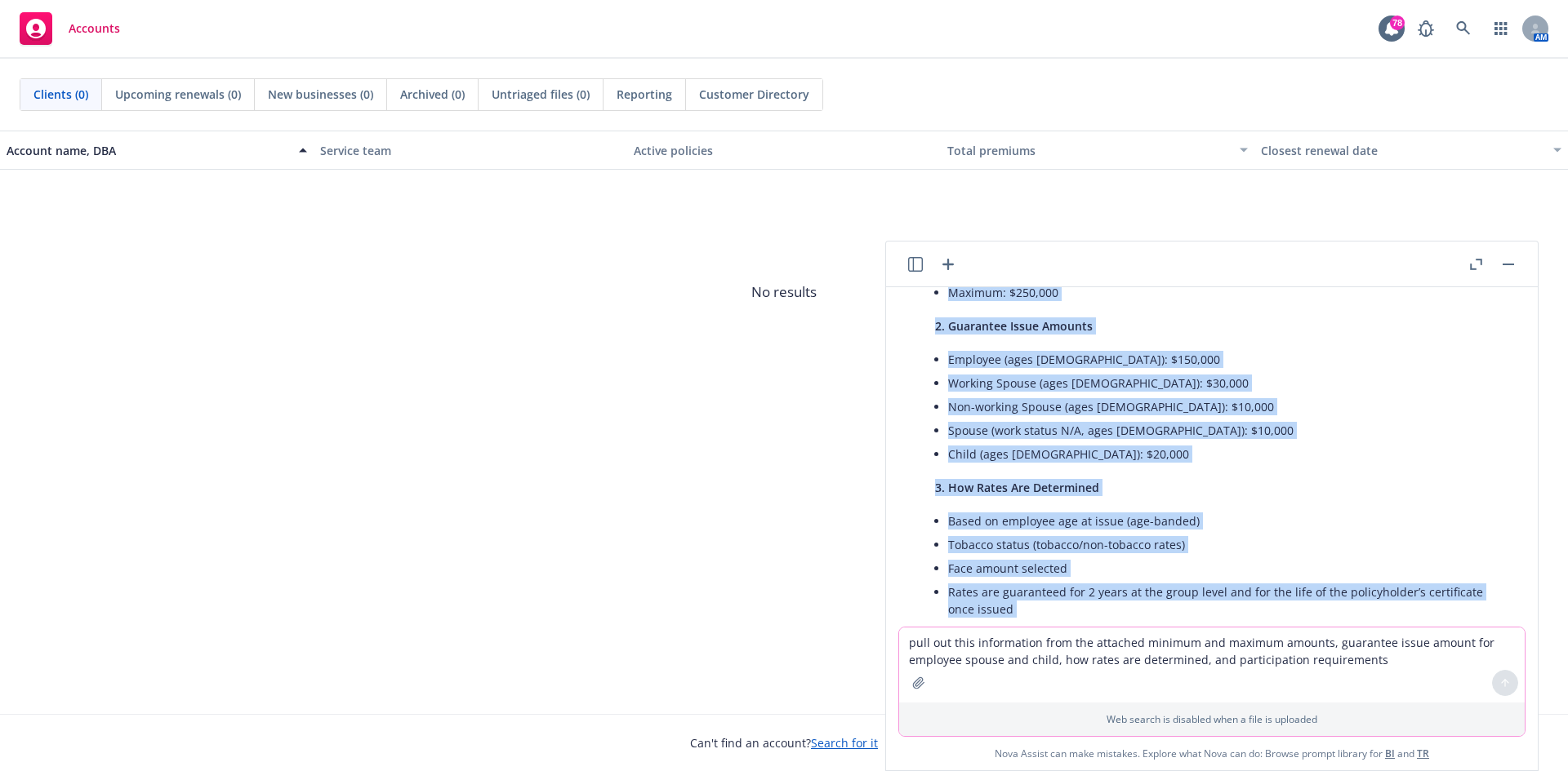
scroll to position [0, 0]
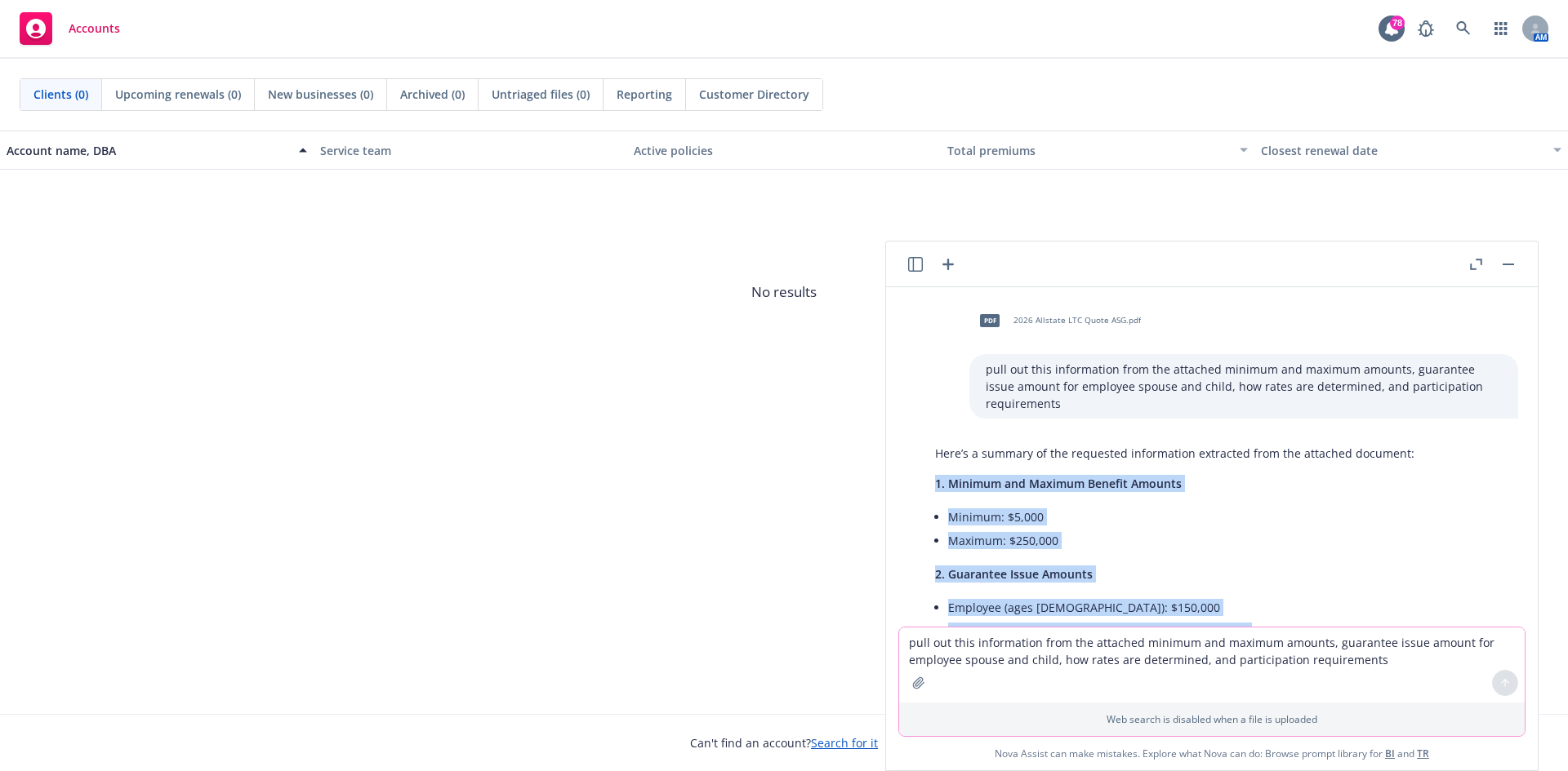
drag, startPoint x: 1225, startPoint y: 604, endPoint x: 916, endPoint y: 482, distance: 332.2
click at [916, 482] on div "Here’s a summary of the requested information extracted from the attached docum…" at bounding box center [1219, 761] width 626 height 647
copy div "1. Minimum and Maximum Benefit Amounts Minimum: $5,000 Maximum: $250,000 2. Gua…"
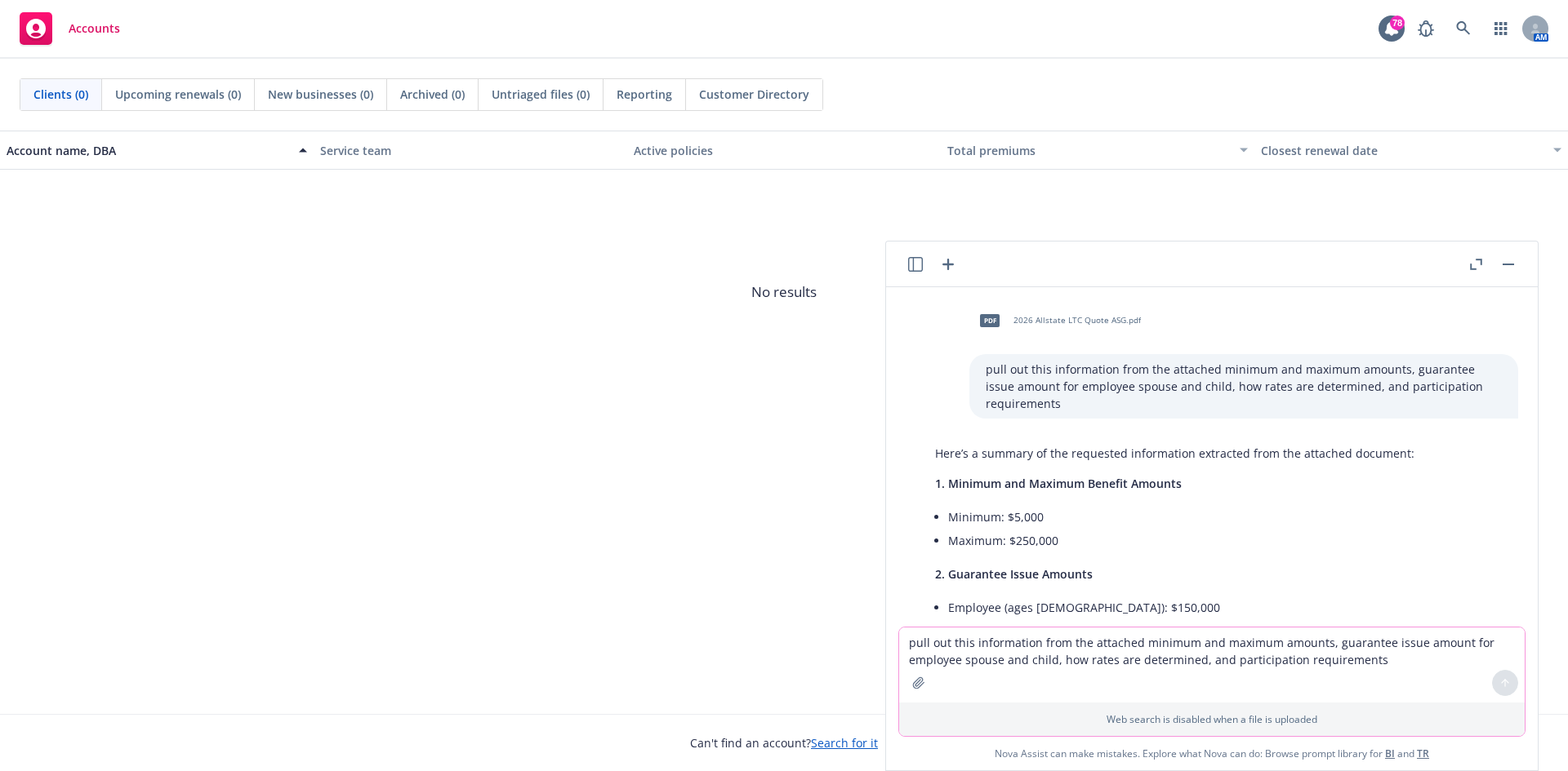
click at [992, 651] on textarea "pull out this information from the attached minimum and maximum amounts, guaran…" at bounding box center [1212, 664] width 626 height 75
type textarea "please put the below in excel format using columns"
click at [1206, 651] on textarea "please put the below in excel format using columns" at bounding box center [1212, 664] width 626 height 75
paste textarea "1. Minimum and Maximum Benefit Amounts Minimum: $5,000 Maximum: $250,000 2. Gua…"
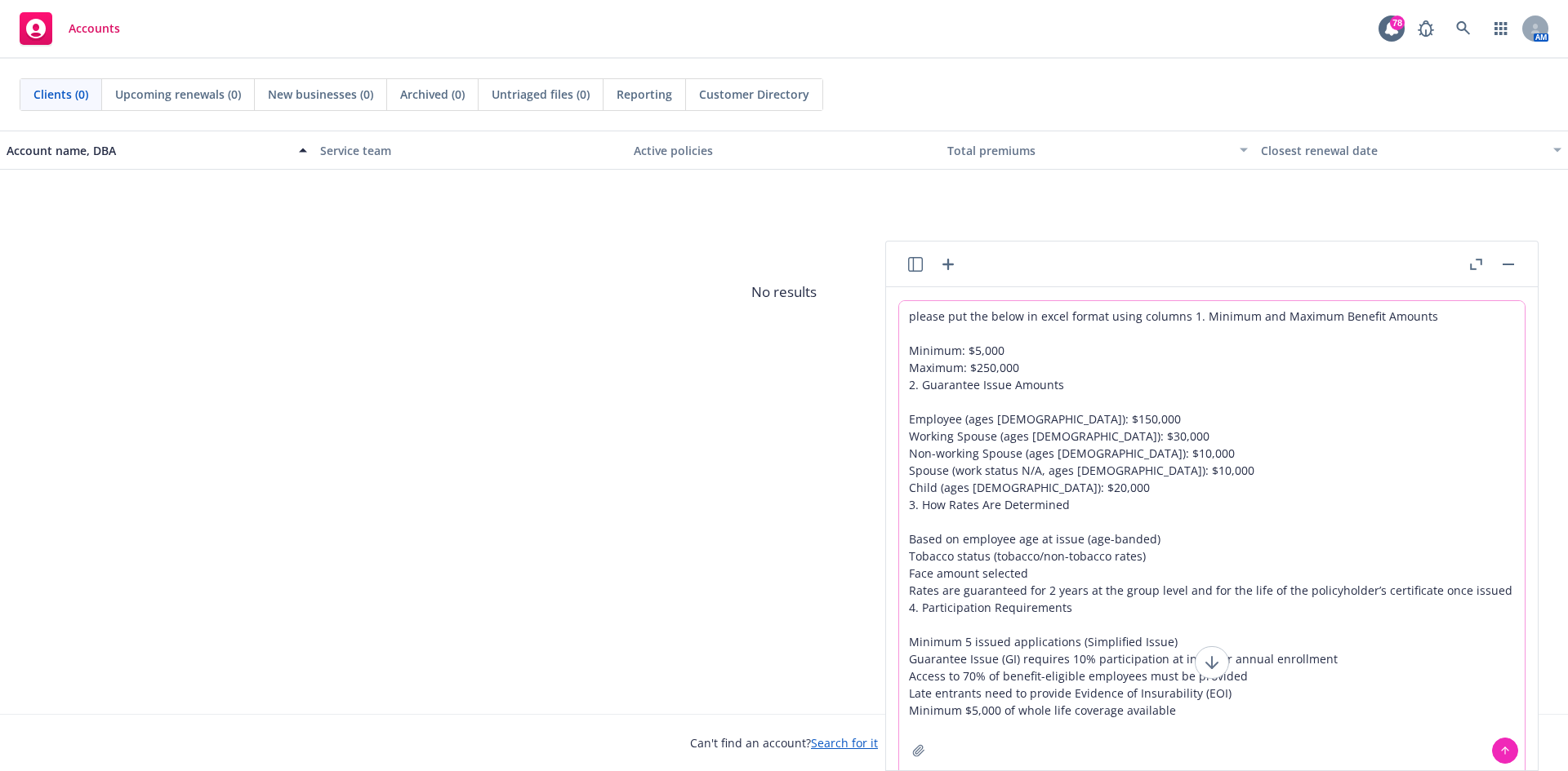
click at [1187, 315] on textarea "please put the below in excel format using columns 1. Minimum and Maximum Benef…" at bounding box center [1212, 536] width 626 height 469
type textarea "please put the below in excel format using columns 1. Minimum and Maximum Benef…"
click at [1185, 310] on textarea "please put the below in excel format using columns 1. Minimum and Maximum Benef…" at bounding box center [1212, 536] width 626 height 469
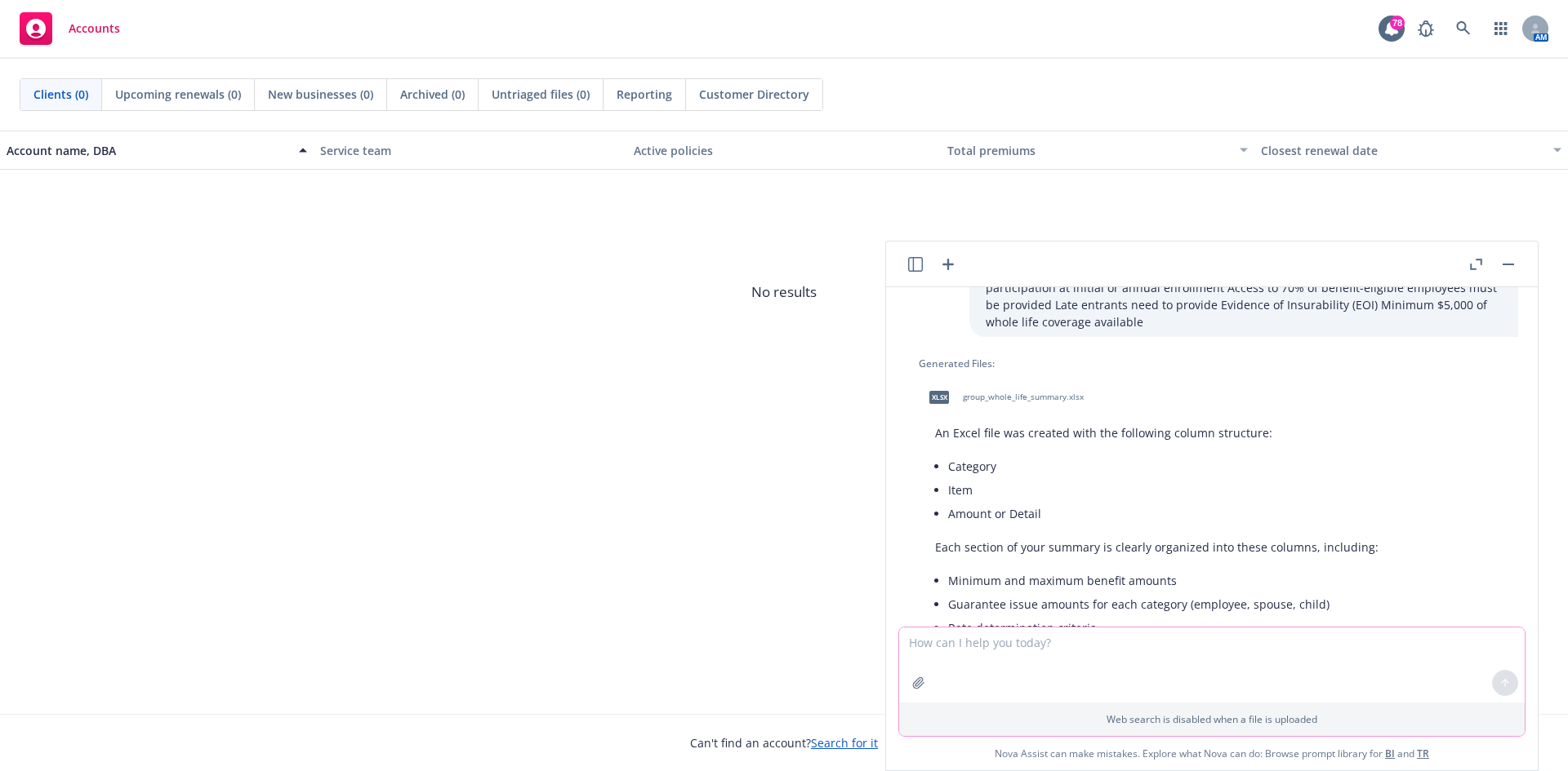
scroll to position [923, 0]
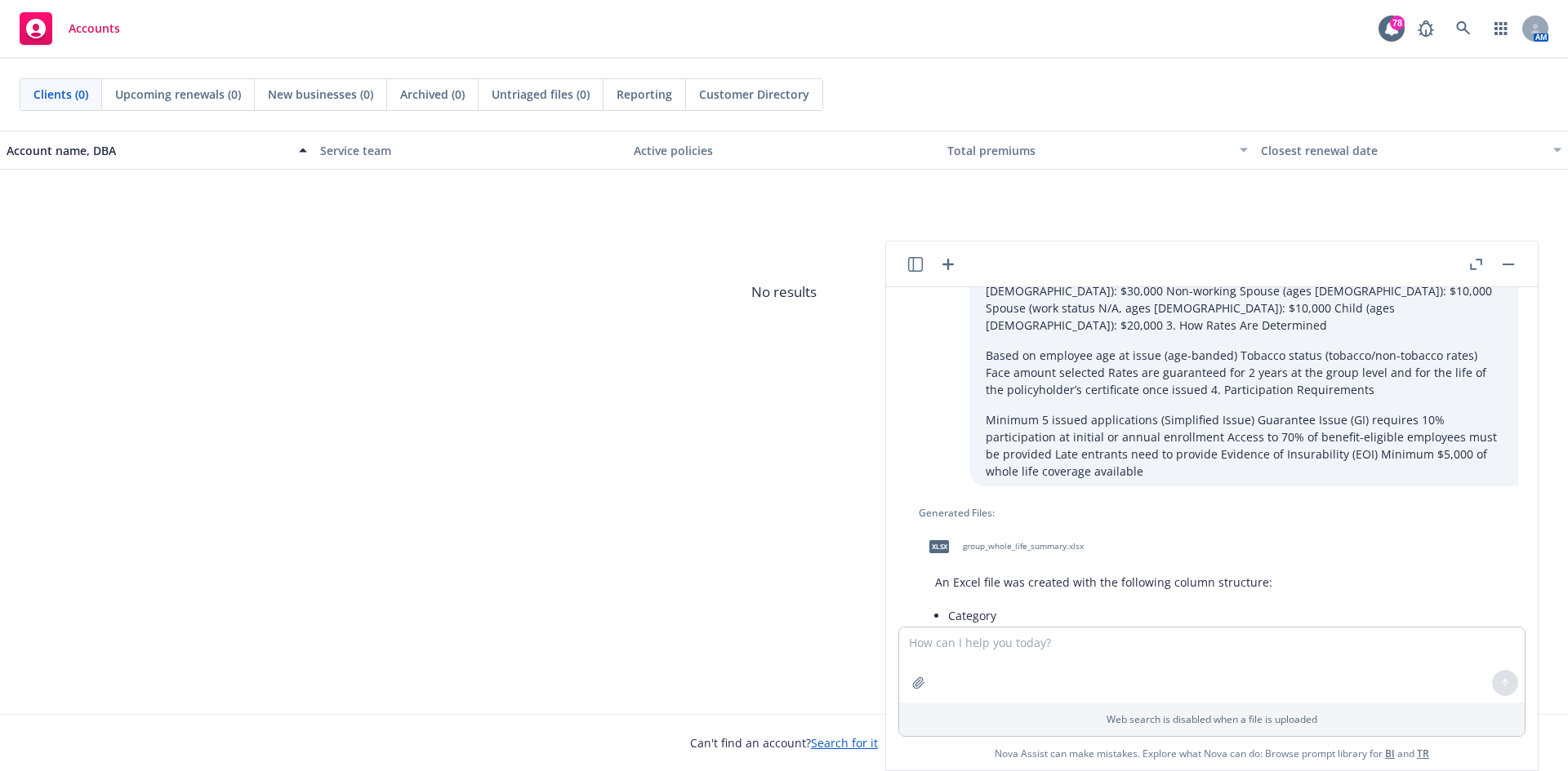
click at [1010, 541] on span "group_whole_life_summary.xlsx" at bounding box center [1023, 546] width 121 height 11
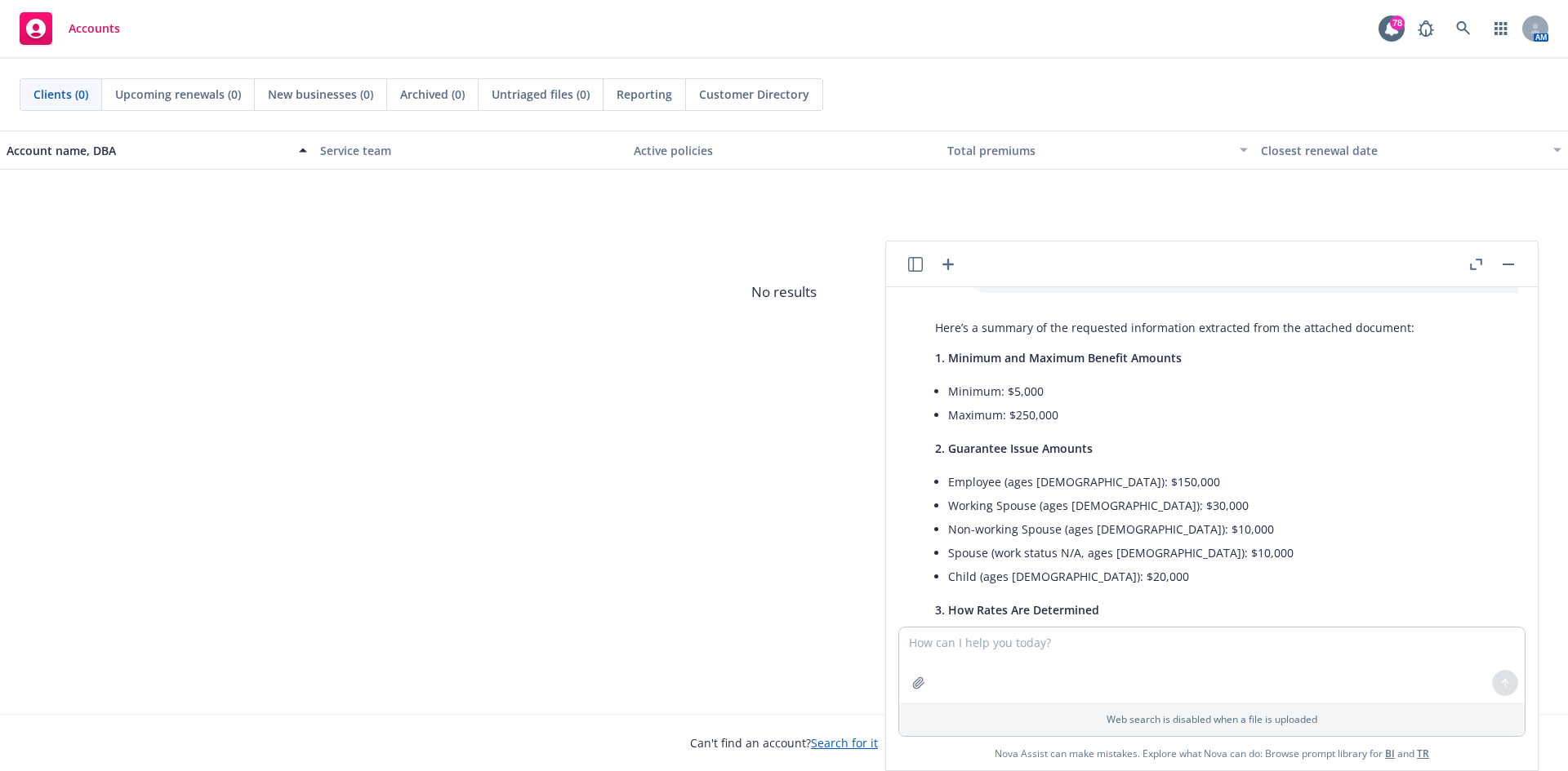
scroll to position [107, 0]
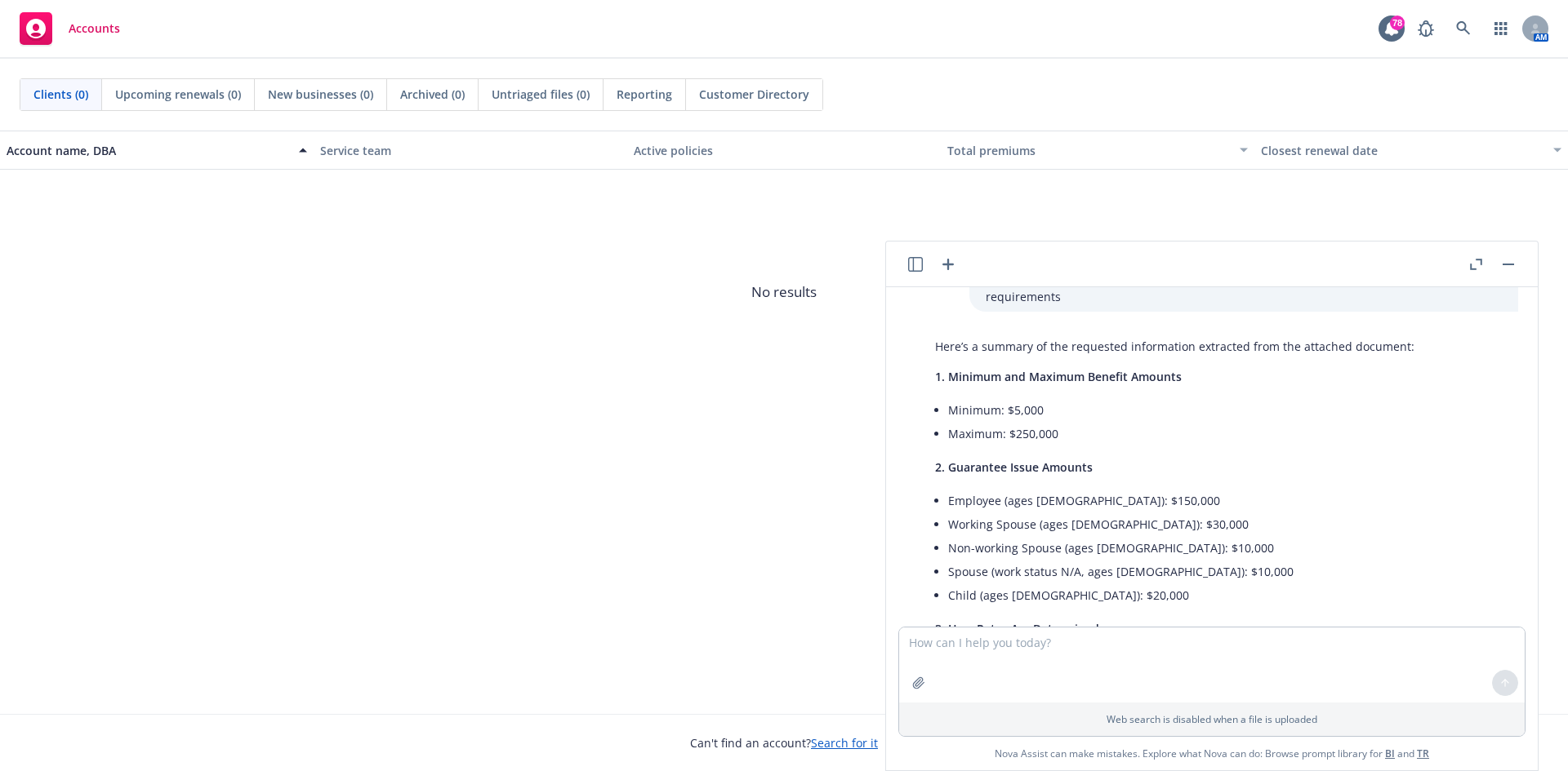
click at [1111, 406] on li "Minimum: $5,000" at bounding box center [1225, 410] width 554 height 23
click at [1068, 431] on li "Maximum: $250,000" at bounding box center [1225, 434] width 554 height 23
drag, startPoint x: 1062, startPoint y: 432, endPoint x: 949, endPoint y: 415, distance: 114.3
click at [949, 415] on ul "Minimum: $5,000 Maximum: $250,000" at bounding box center [1225, 422] width 554 height 48
copy ul "Minimum: $5,000 Maximum: $250,000"
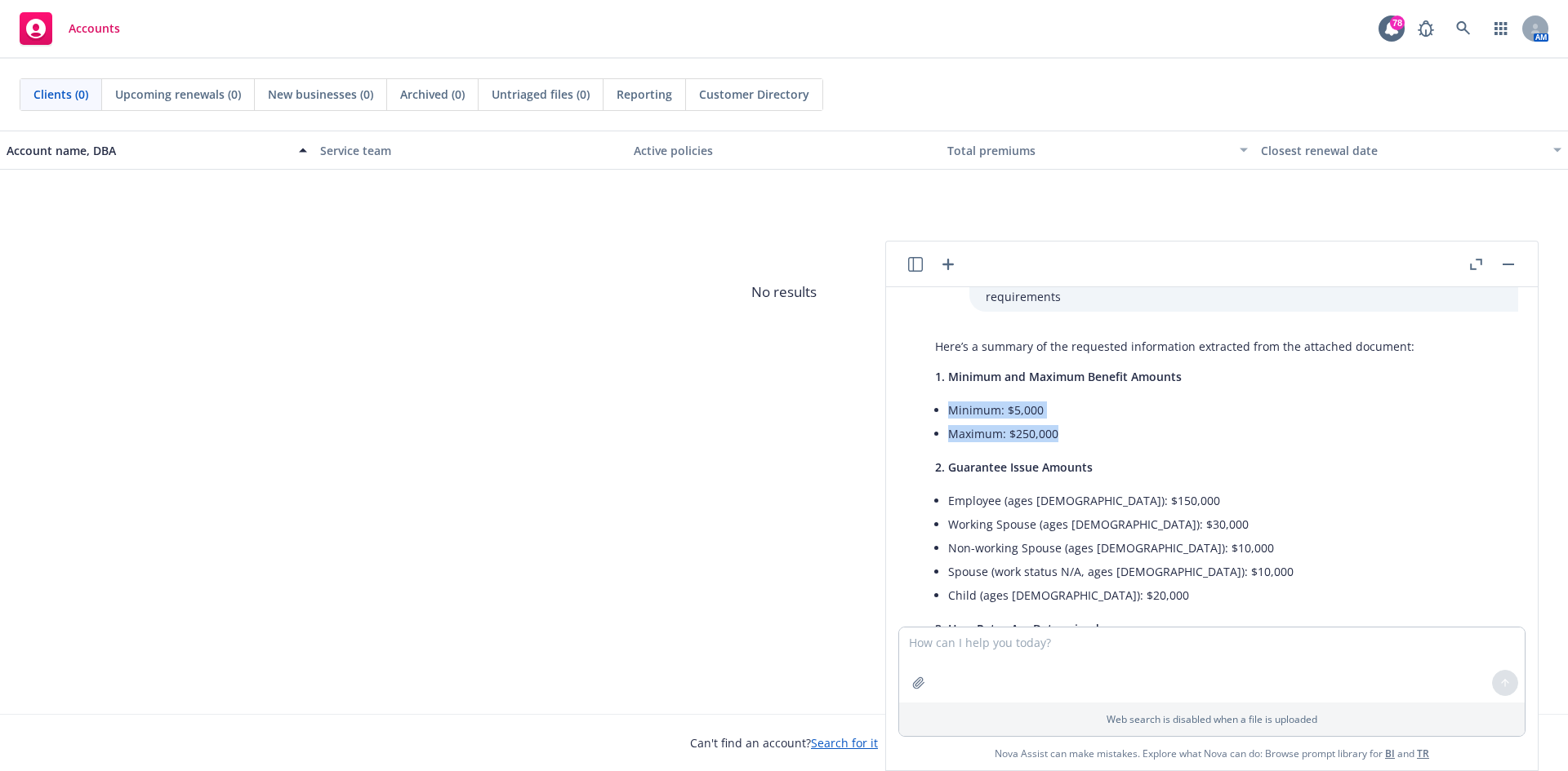
click at [1095, 464] on p "2. Guarantee Issue Amounts" at bounding box center [1219, 467] width 567 height 17
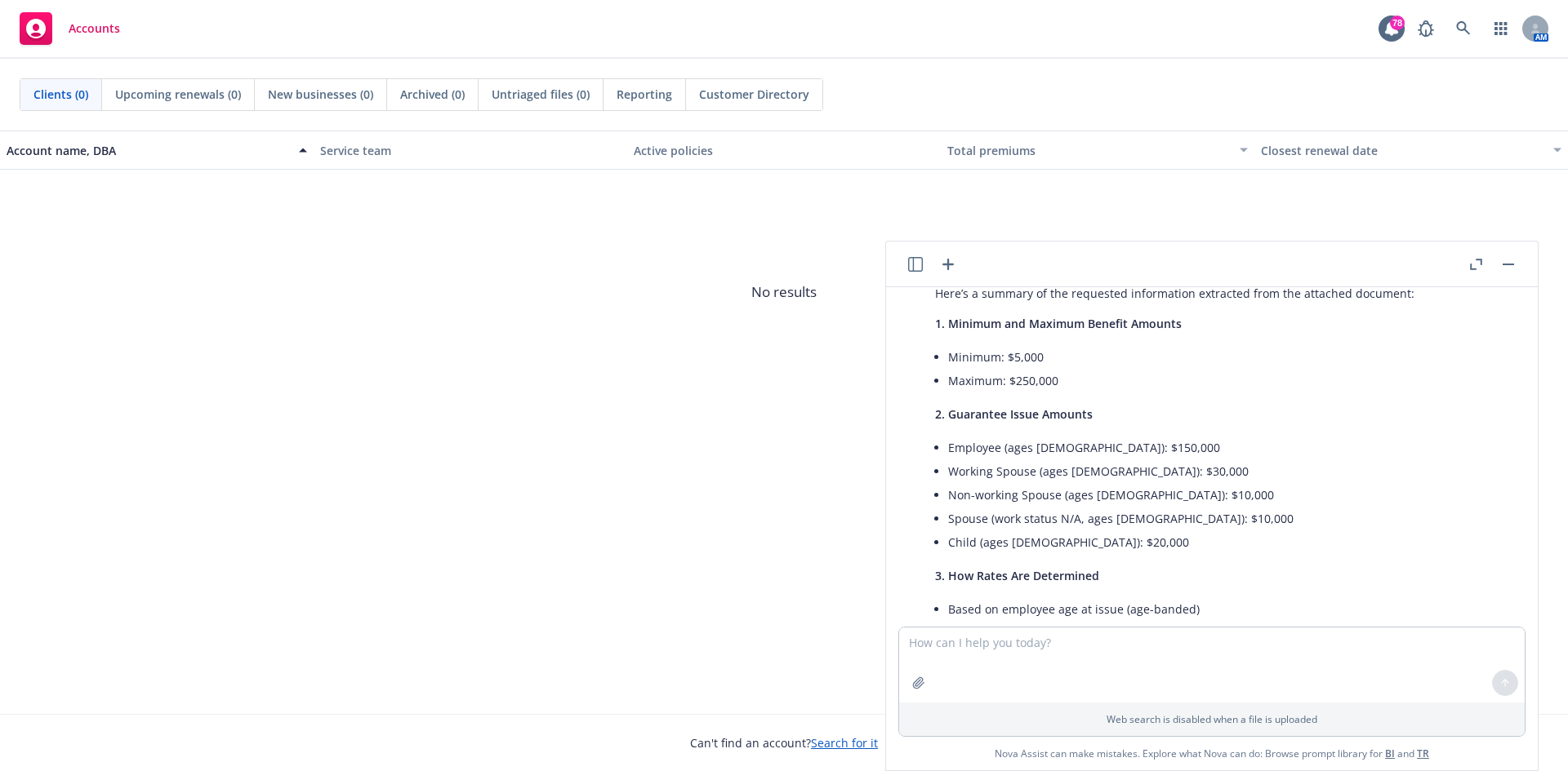
scroll to position [188, 0]
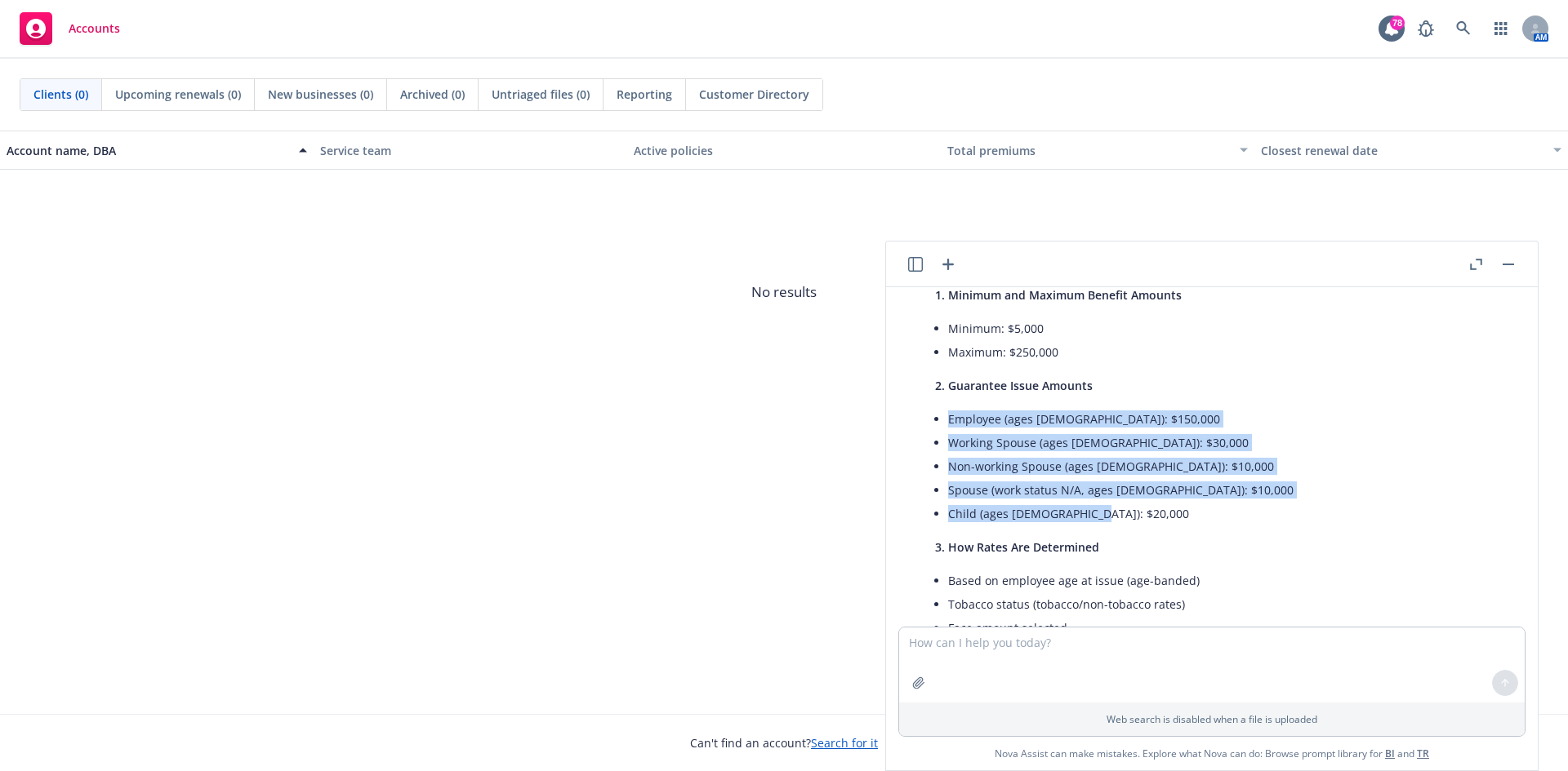
drag, startPoint x: 1107, startPoint y: 512, endPoint x: 947, endPoint y: 424, distance: 182.6
click at [947, 425] on div "Here’s a summary of the requested information extracted from the attached docum…" at bounding box center [1219, 573] width 600 height 647
copy ul "Employee (ages [DEMOGRAPHIC_DATA]): $150,000 Working Spouse (ages [DEMOGRAPHIC_…"
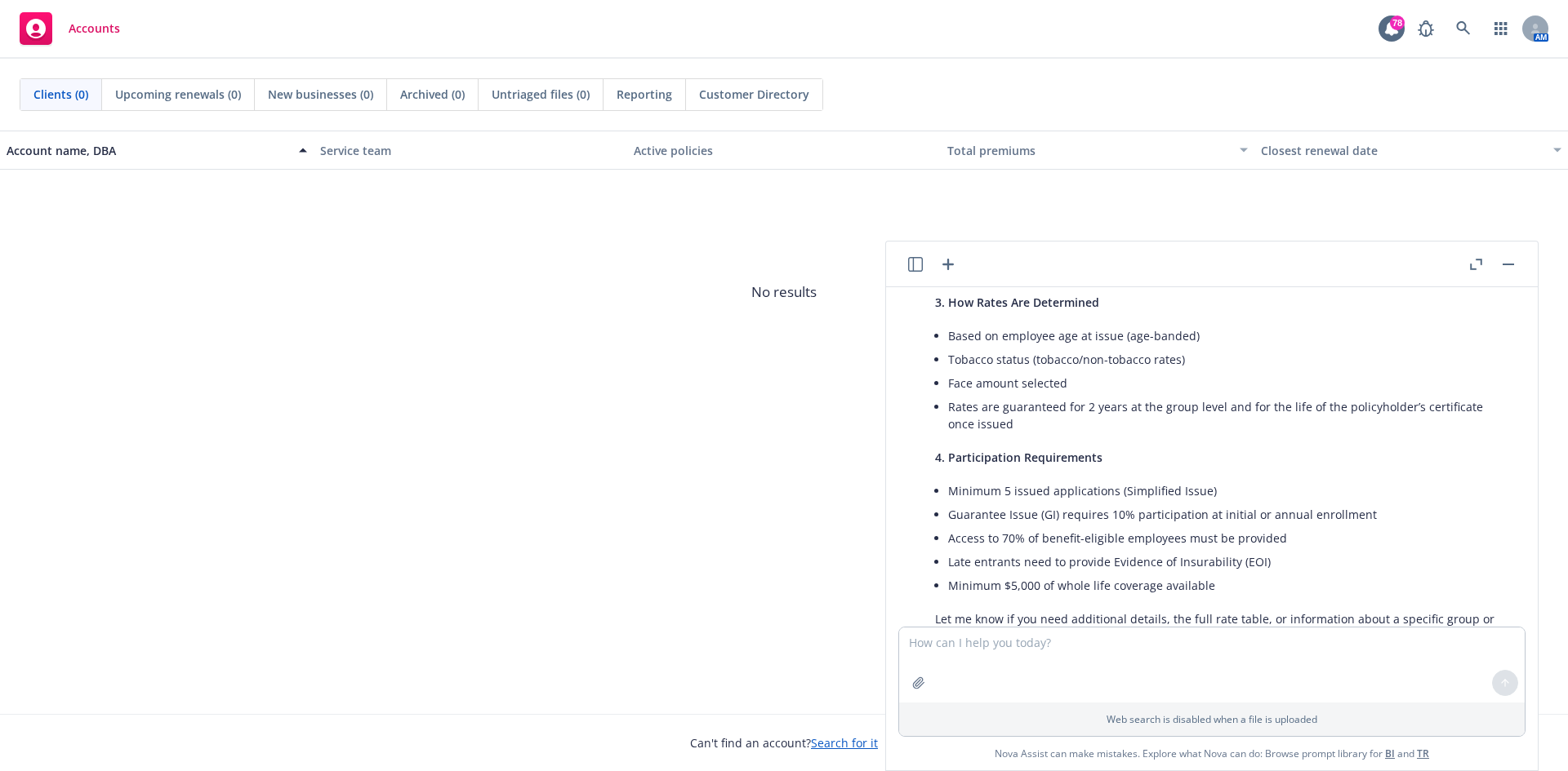
scroll to position [352, 0]
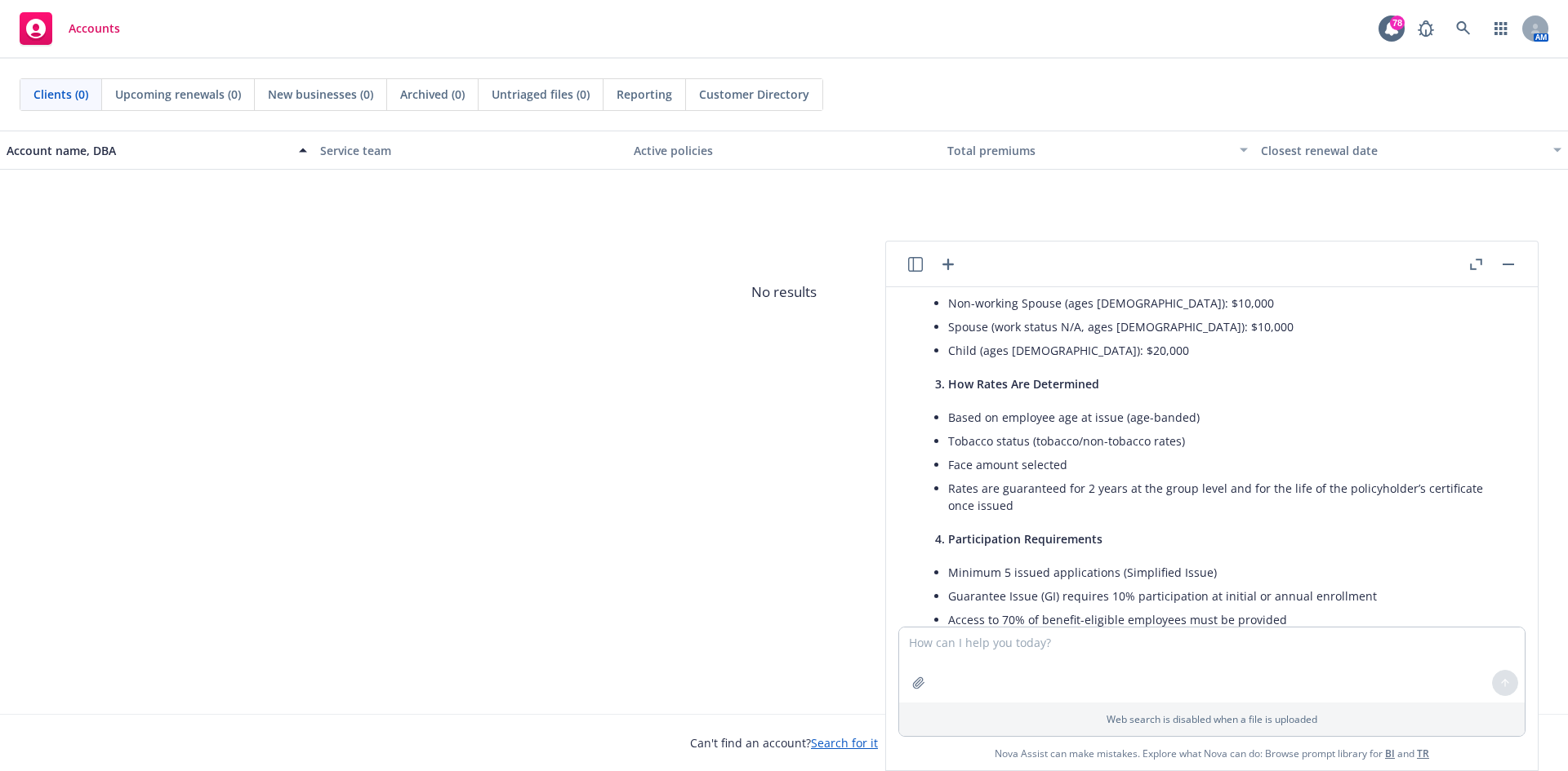
click at [1184, 472] on li "Face amount selected" at bounding box center [1225, 465] width 554 height 23
click at [1007, 504] on li "Rates are guaranteed for 2 years at the group level and for the life of the pol…" at bounding box center [1225, 498] width 554 height 41
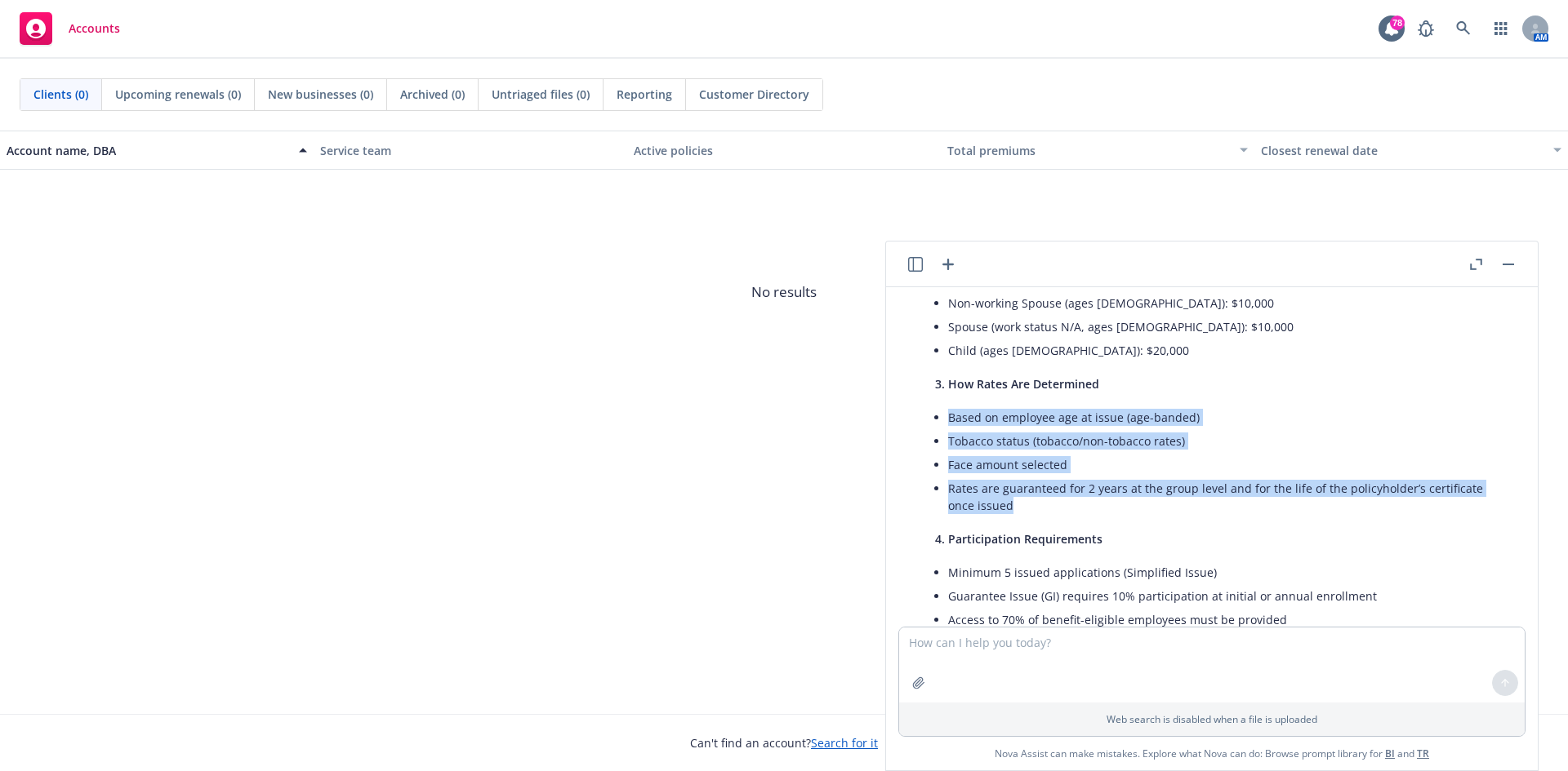
drag, startPoint x: 1014, startPoint y: 504, endPoint x: 950, endPoint y: 419, distance: 106.4
click at [950, 419] on ul "Based on employee age at issue (age-banded) Tobacco status (tobacco/non-tobacco…" at bounding box center [1225, 461] width 554 height 112
copy ul "Based on employee age at issue (age-banded) Tobacco status (tobacco/non-tobacco…"
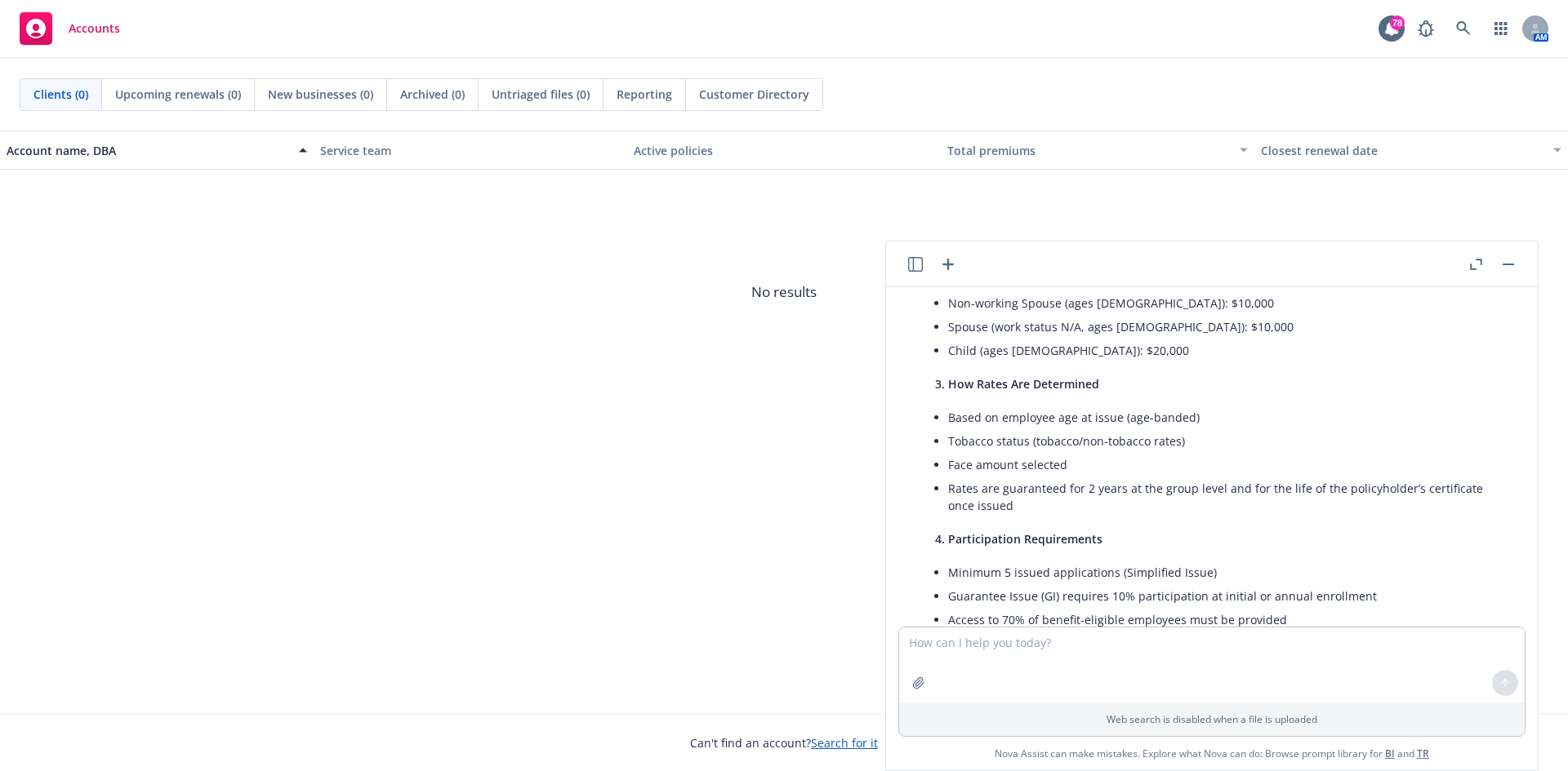
drag, startPoint x: 1107, startPoint y: 562, endPoint x: 1100, endPoint y: 550, distance: 13.9
click at [1107, 561] on li "Minimum 5 issued applications (Simplified Issue)" at bounding box center [1225, 572] width 554 height 23
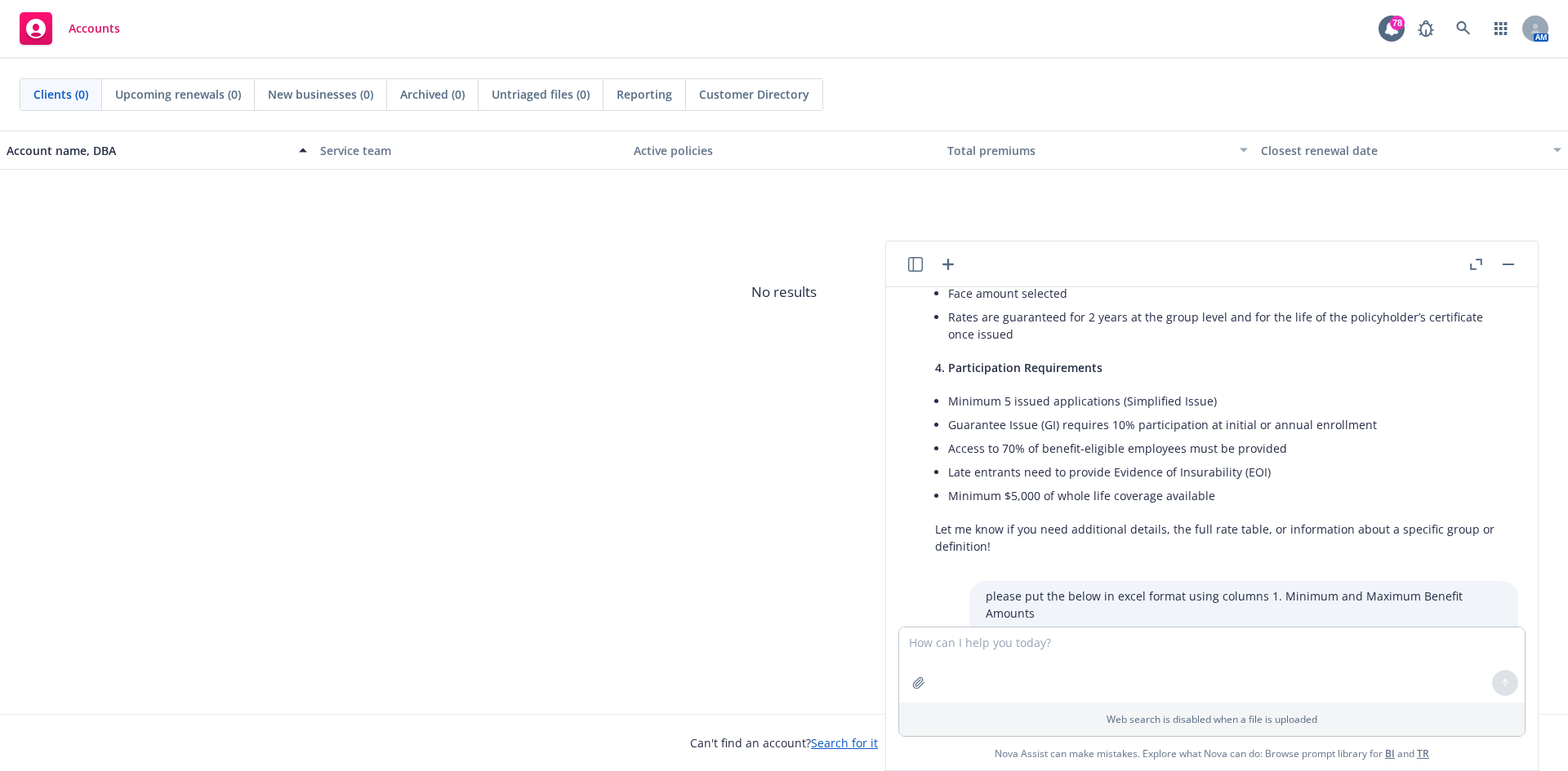
scroll to position [596, 0]
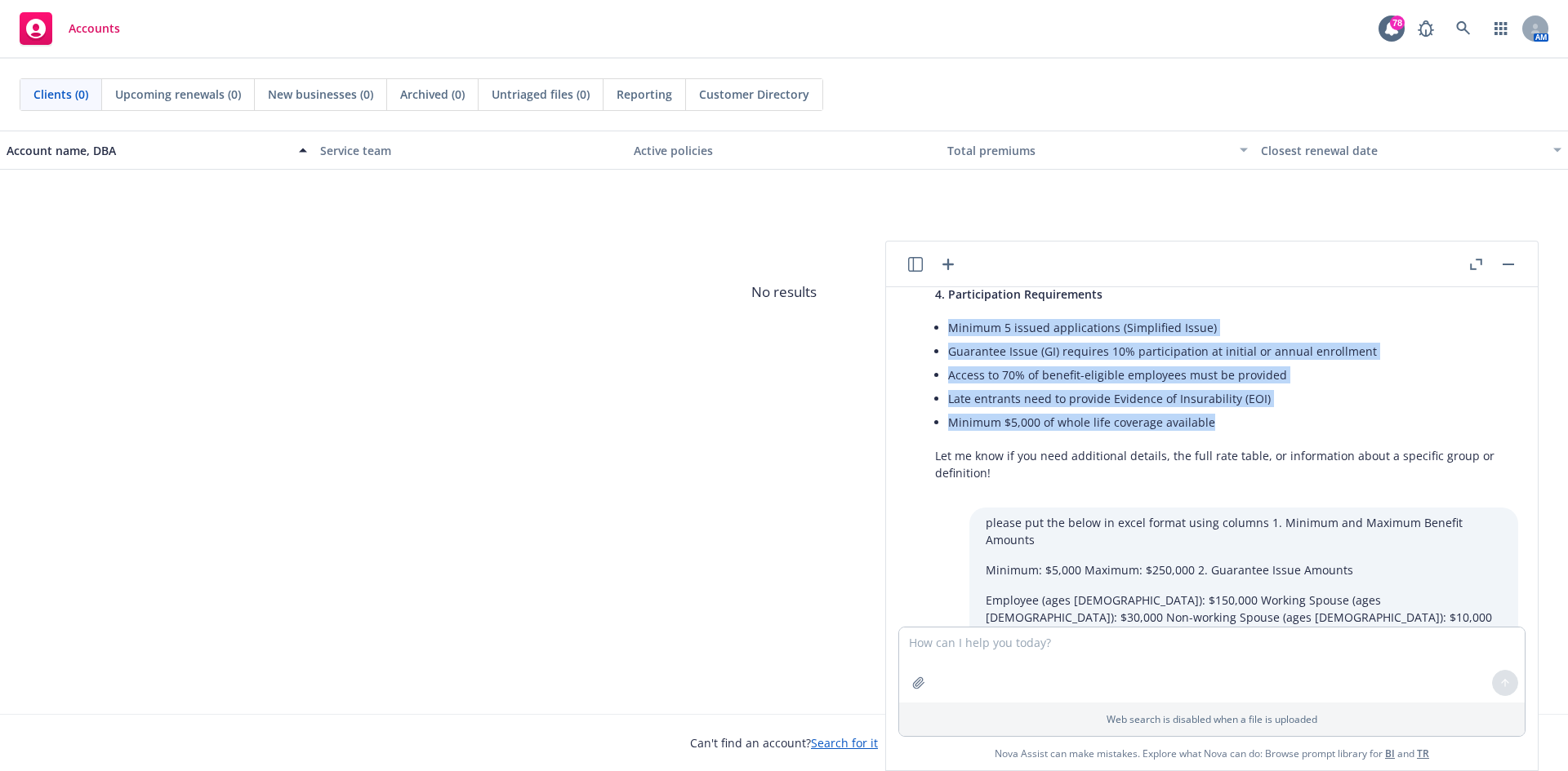
drag, startPoint x: 1217, startPoint y: 418, endPoint x: 951, endPoint y: 335, distance: 278.6
click at [951, 335] on ul "Minimum 5 issued applications (Simplified Issue) Guarantee Issue (GI) requires …" at bounding box center [1225, 375] width 554 height 118
copy ul "Minimum 5 issued applications (Simplified Issue) Guarantee Issue (GI) requires …"
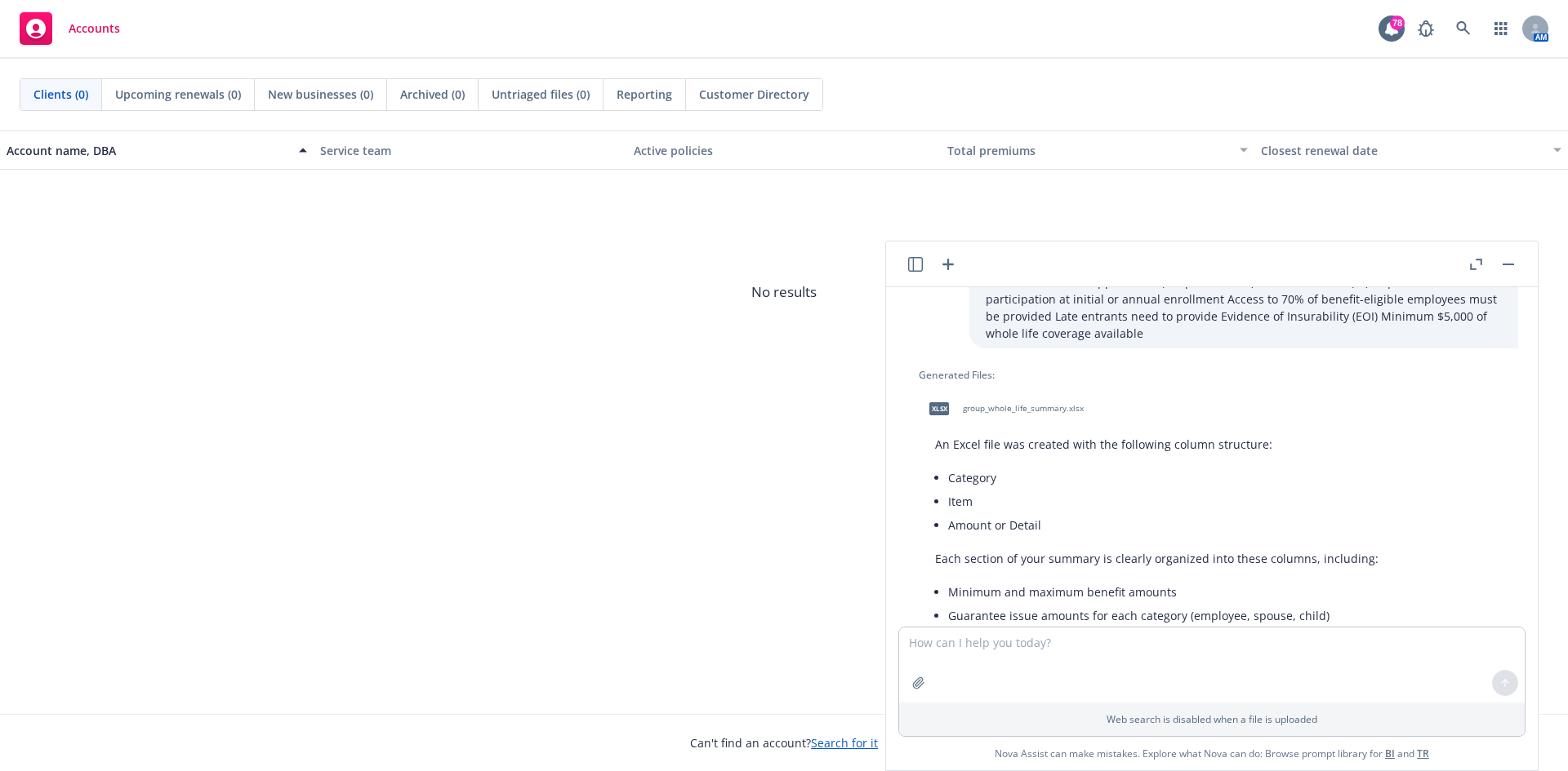
scroll to position [1169, 0]
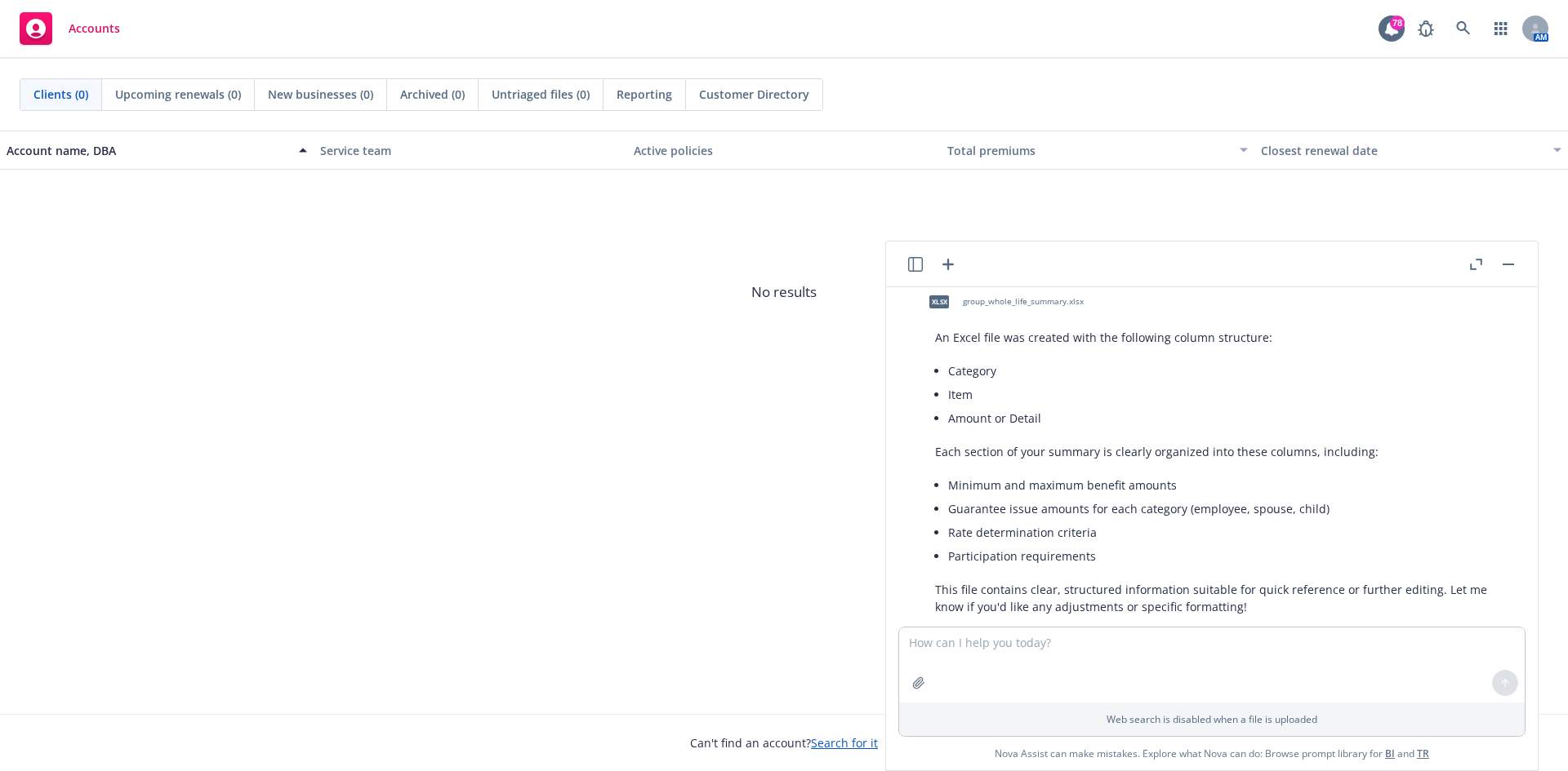
click at [1439, 383] on li "Item" at bounding box center [1225, 395] width 554 height 23
